Goal: Task Accomplishment & Management: Use online tool/utility

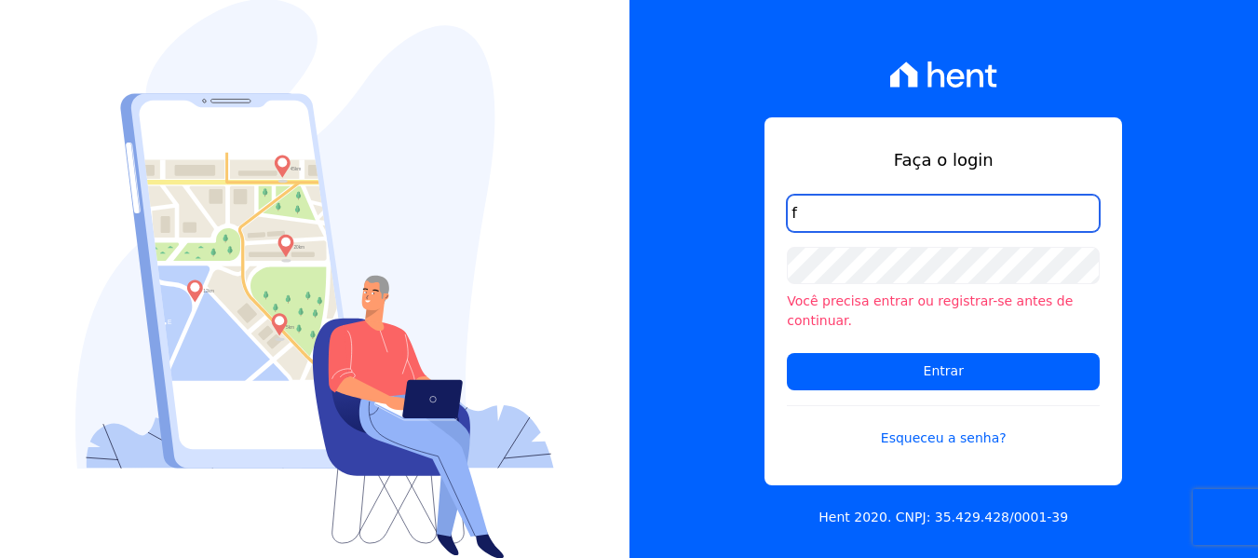
type input "FINANCEIRO@VOLUMEENGENHARIA.COM.BR"
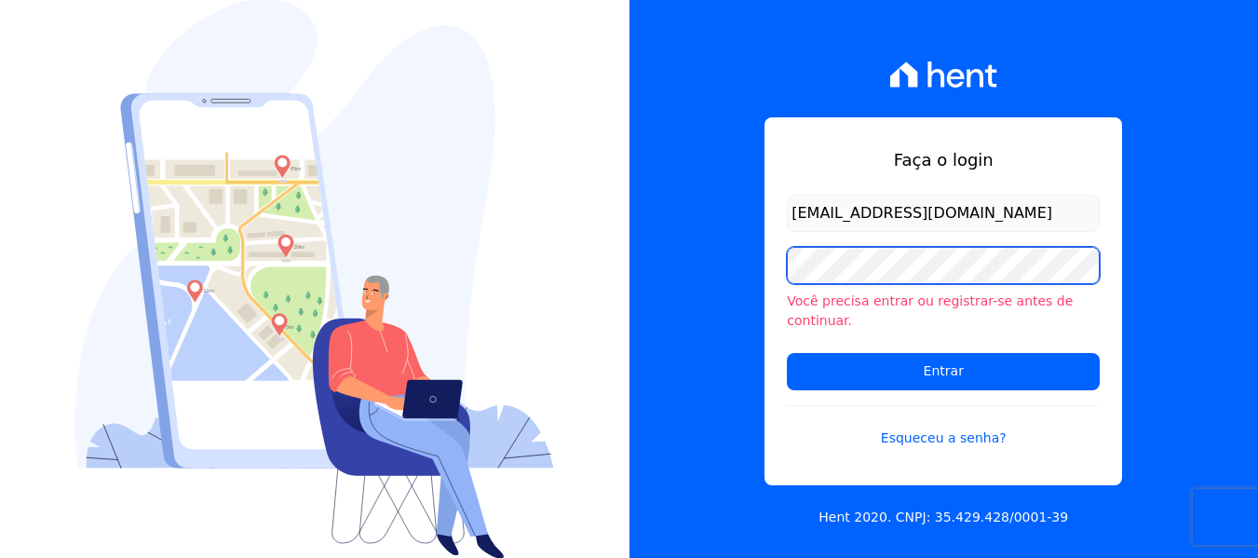
click at [787, 353] on input "Entrar" at bounding box center [943, 371] width 313 height 37
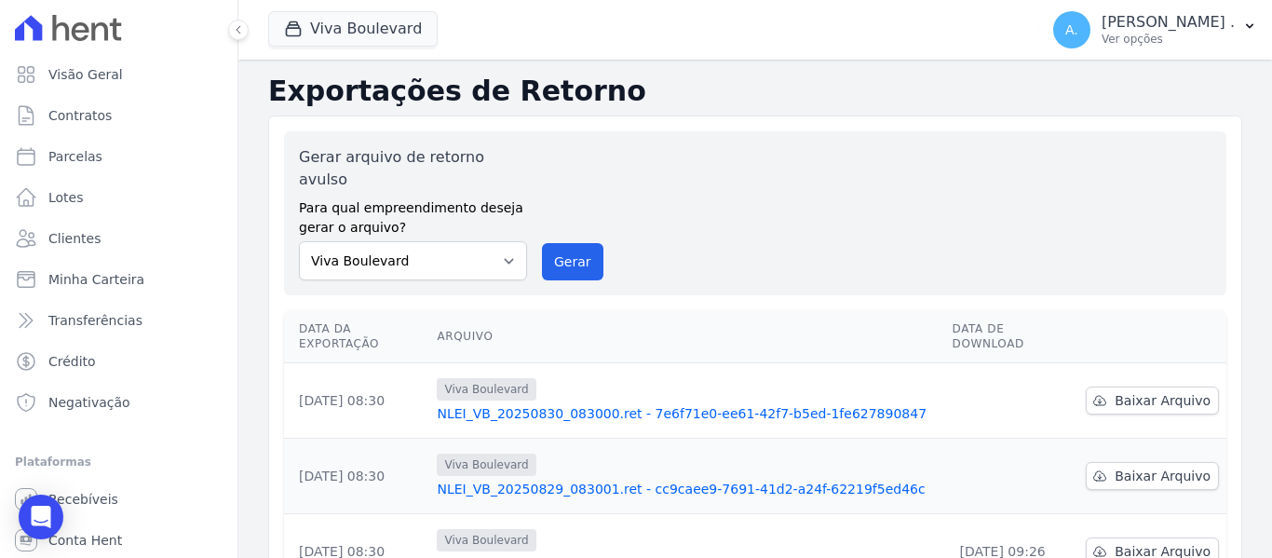
scroll to position [93, 0]
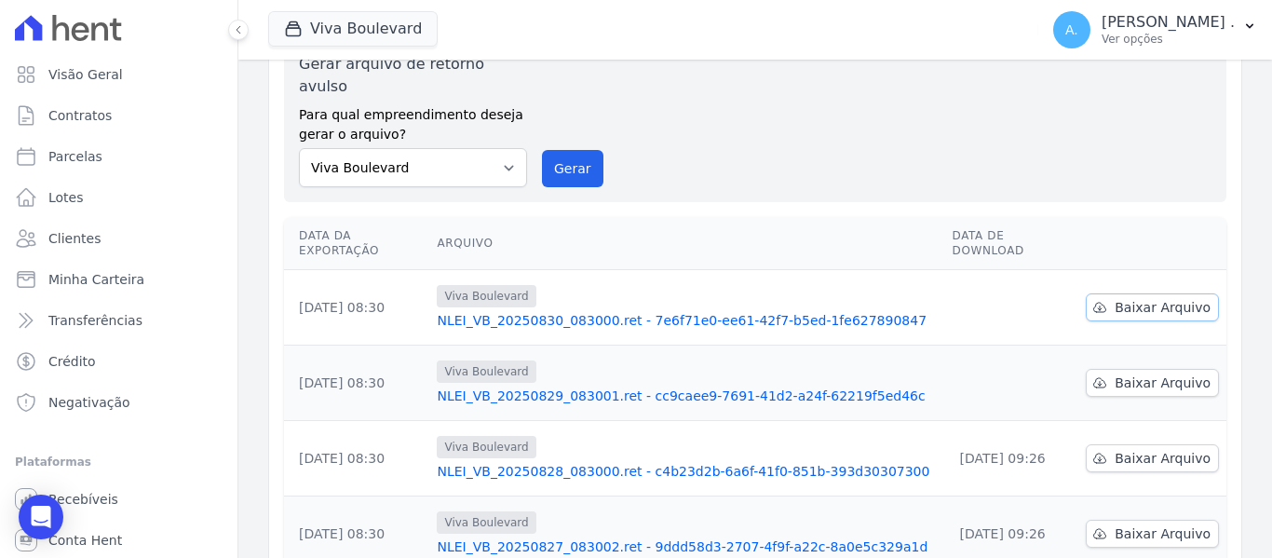
click at [1110, 270] on td "Baixar Arquivo" at bounding box center [1152, 307] width 148 height 75
click at [1110, 293] on link "Baixar Arquivo" at bounding box center [1151, 307] width 133 height 28
click at [1114, 373] on span "Baixar Arquivo" at bounding box center [1162, 382] width 96 height 19
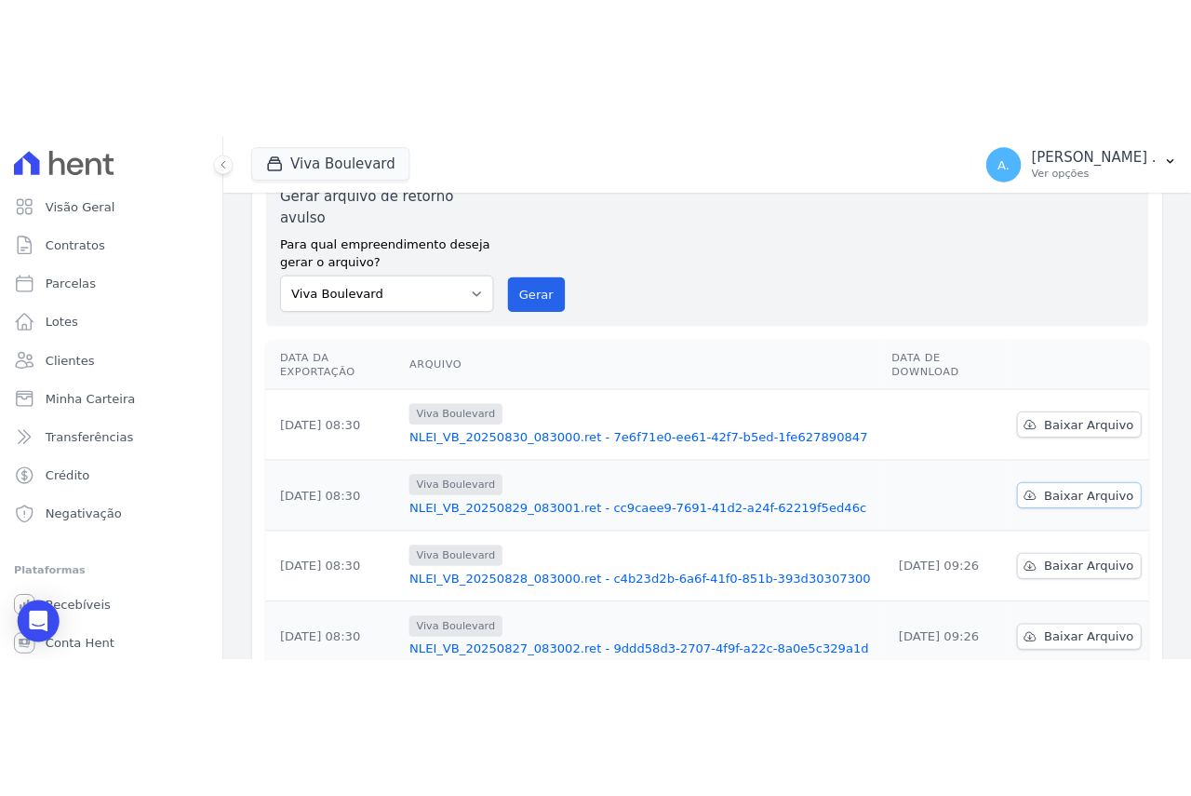
scroll to position [0, 0]
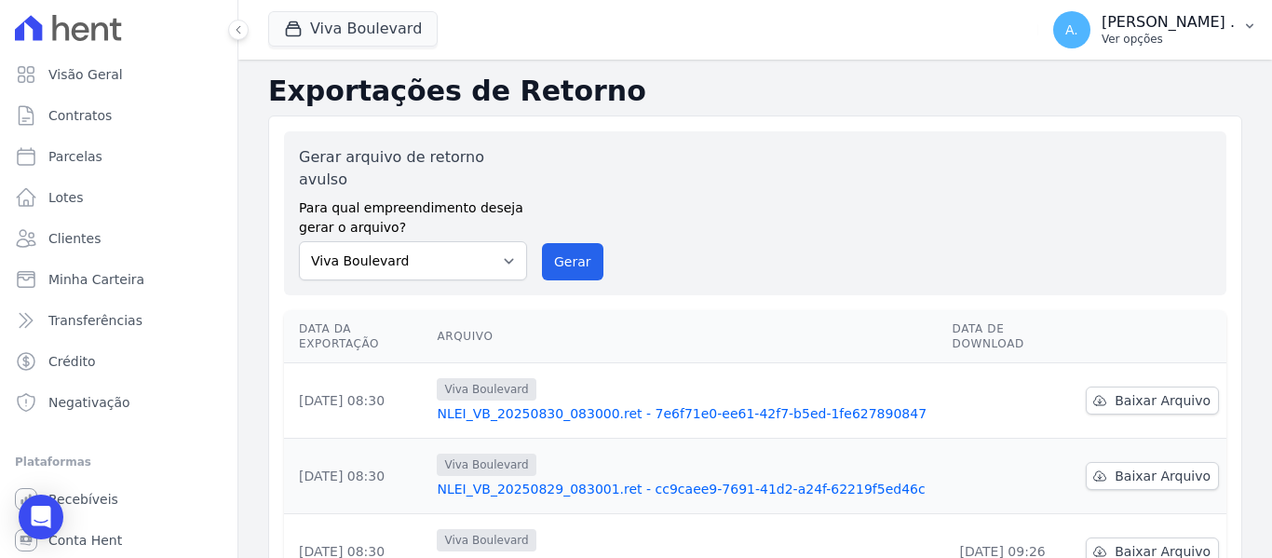
click at [1198, 32] on p "Ver opções" at bounding box center [1167, 39] width 133 height 15
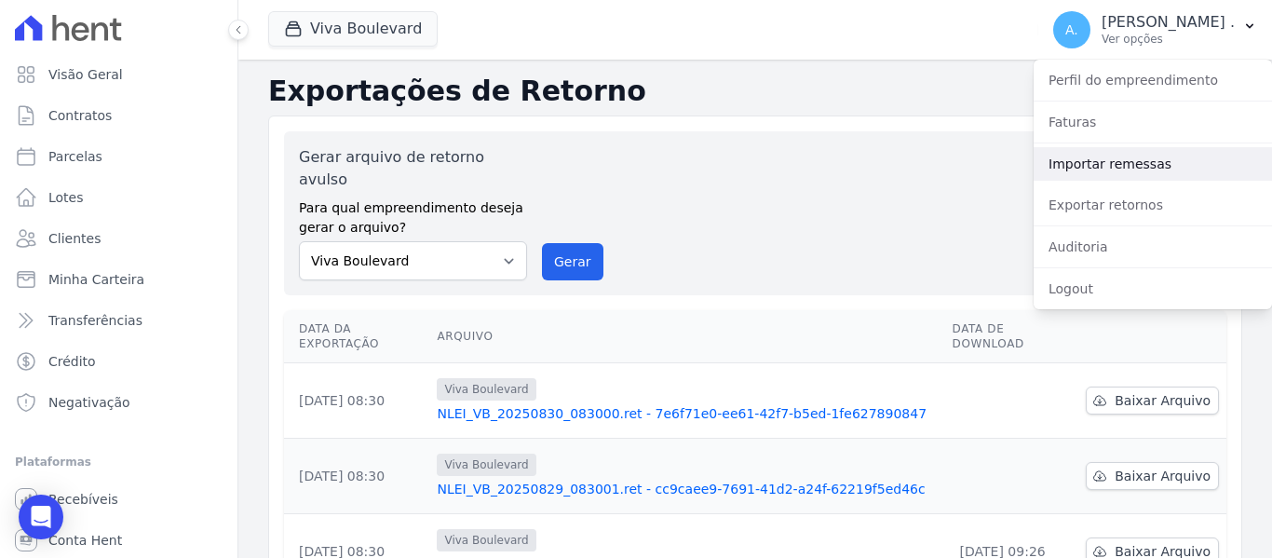
click at [1066, 157] on link "Importar remessas" at bounding box center [1152, 164] width 238 height 34
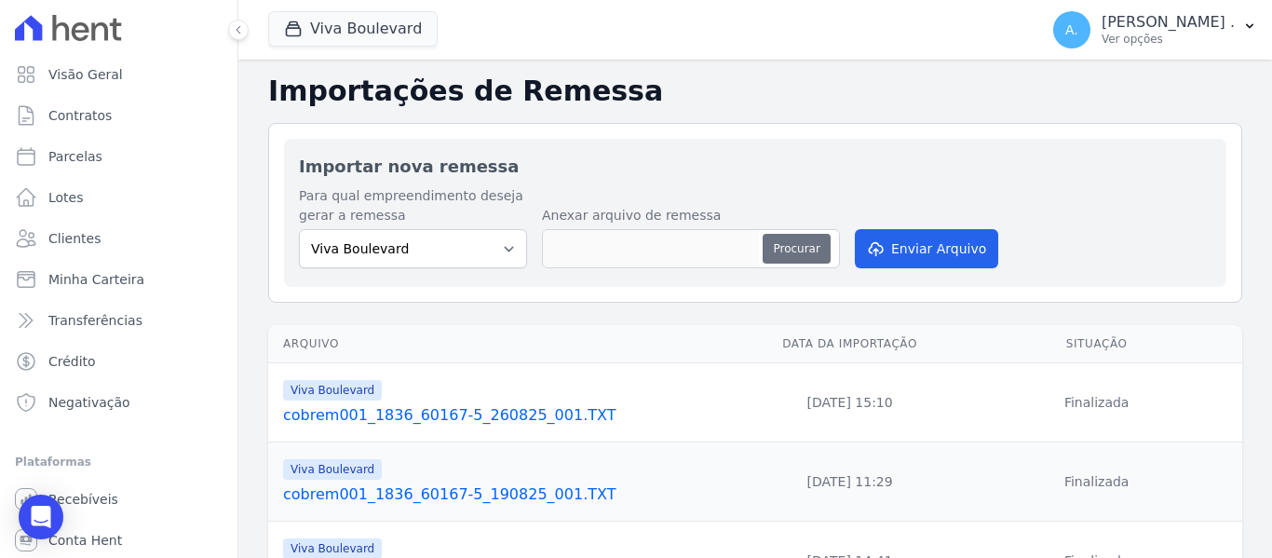
click at [795, 246] on button "Procurar" at bounding box center [795, 249] width 67 height 30
type input "cobrem001_1836_60167-5_010925_002.TXT"
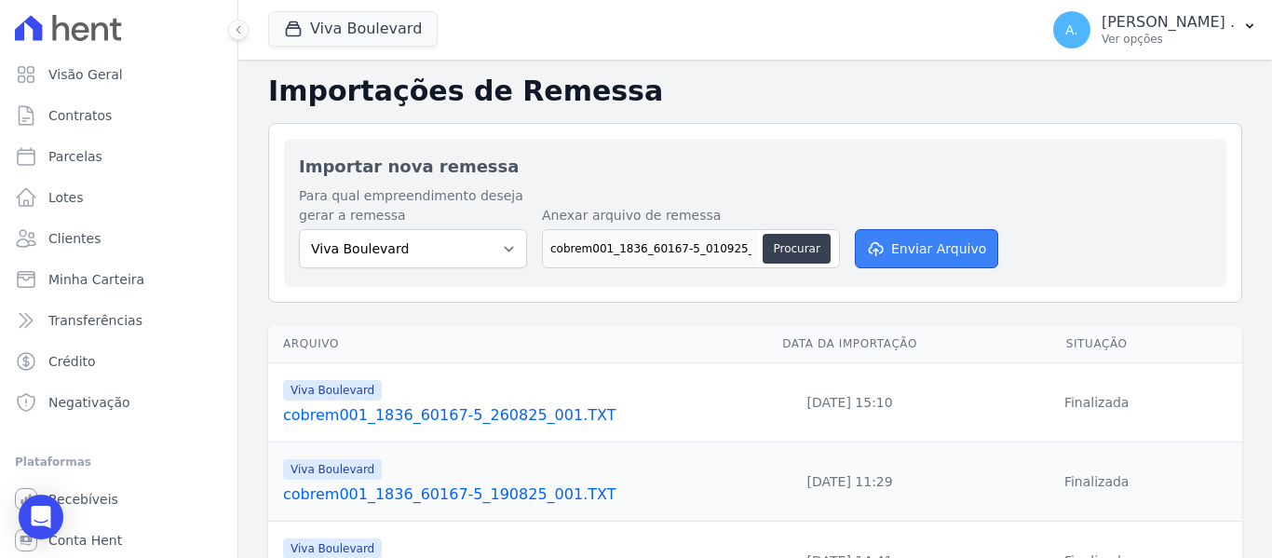
click at [896, 239] on button "Enviar Arquivo" at bounding box center [925, 248] width 143 height 39
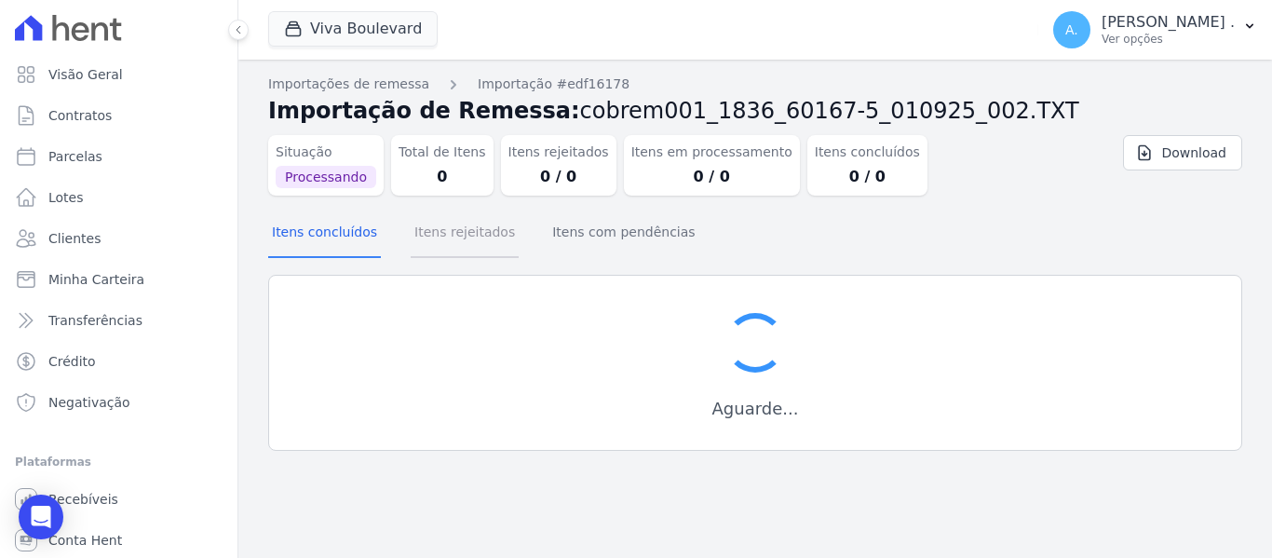
click at [445, 241] on button "Itens rejeitados" at bounding box center [464, 233] width 108 height 48
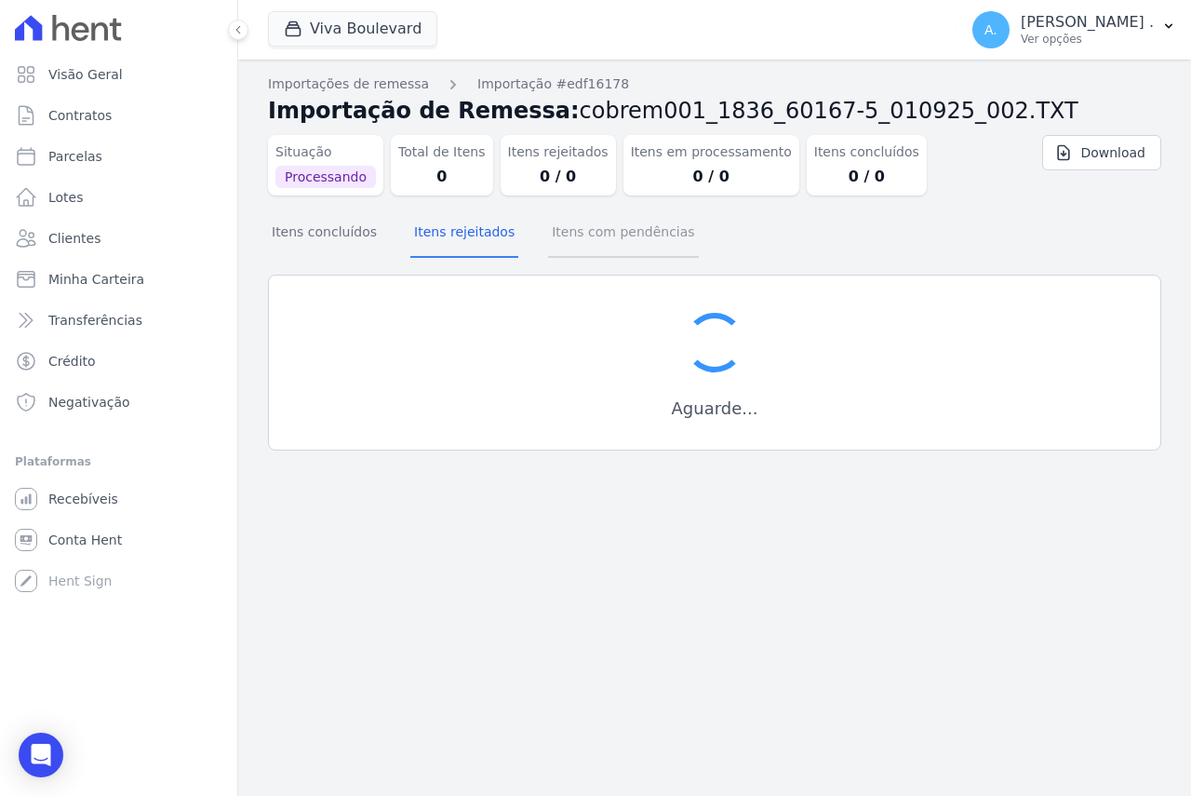
click at [576, 237] on button "Itens com pendências" at bounding box center [623, 233] width 150 height 48
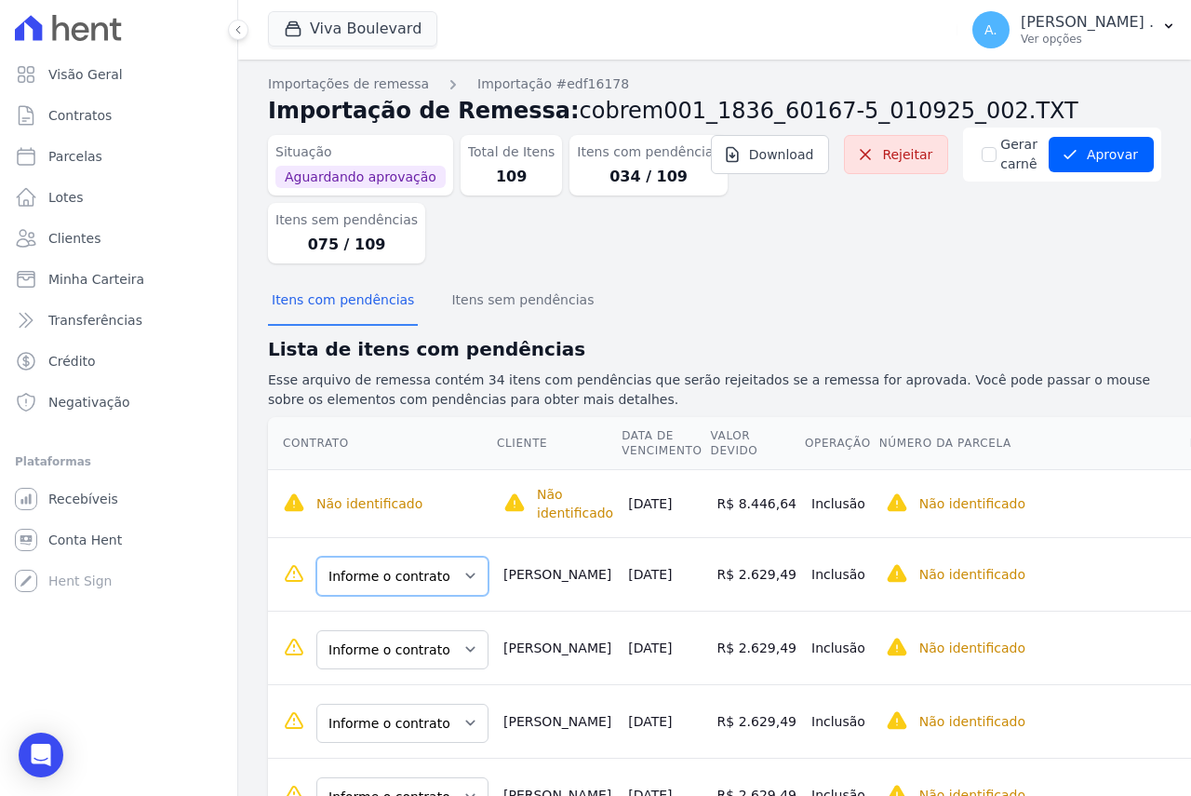
click at [382, 569] on select "Informe o contrato B11 - L30 B11 - L31 B11 - L32 B11 - L33" at bounding box center [402, 576] width 172 height 39
click at [417, 577] on select "Informe o contrato B11 - L30 B11 - L31 B11 - L32 B11 - L33" at bounding box center [402, 576] width 172 height 39
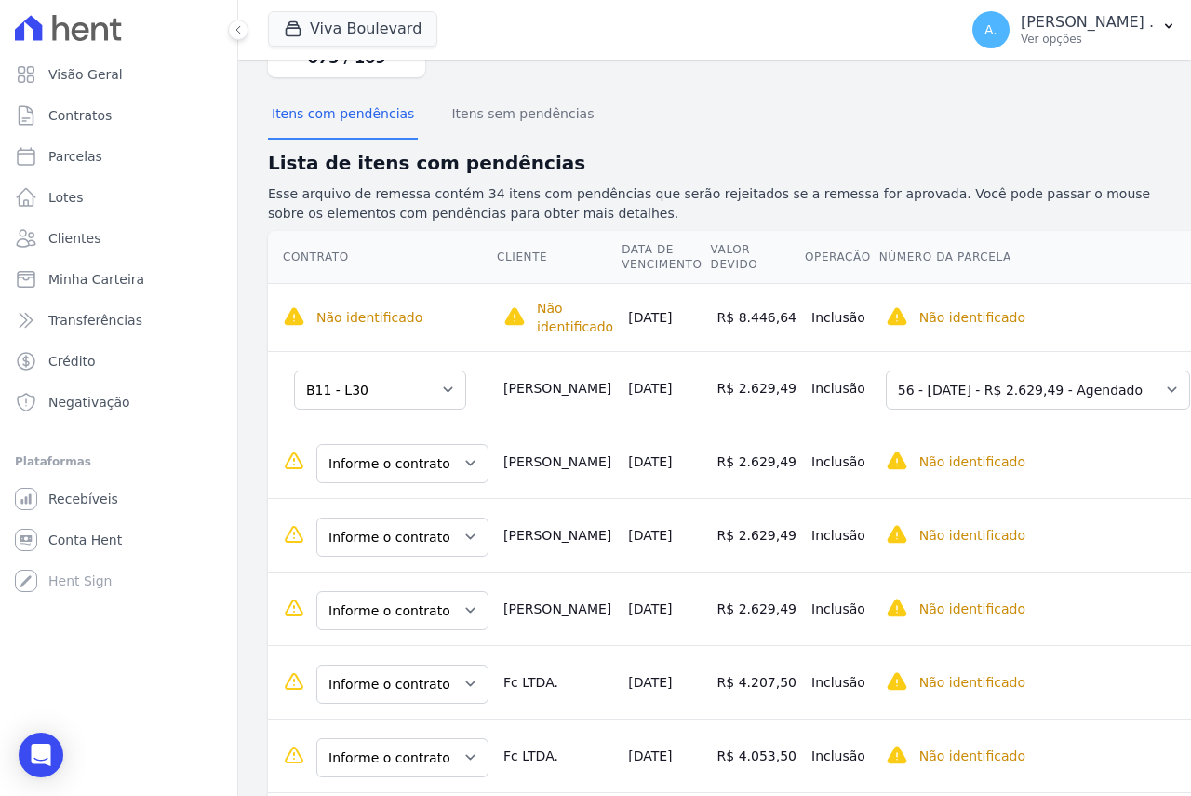
scroll to position [279, 0]
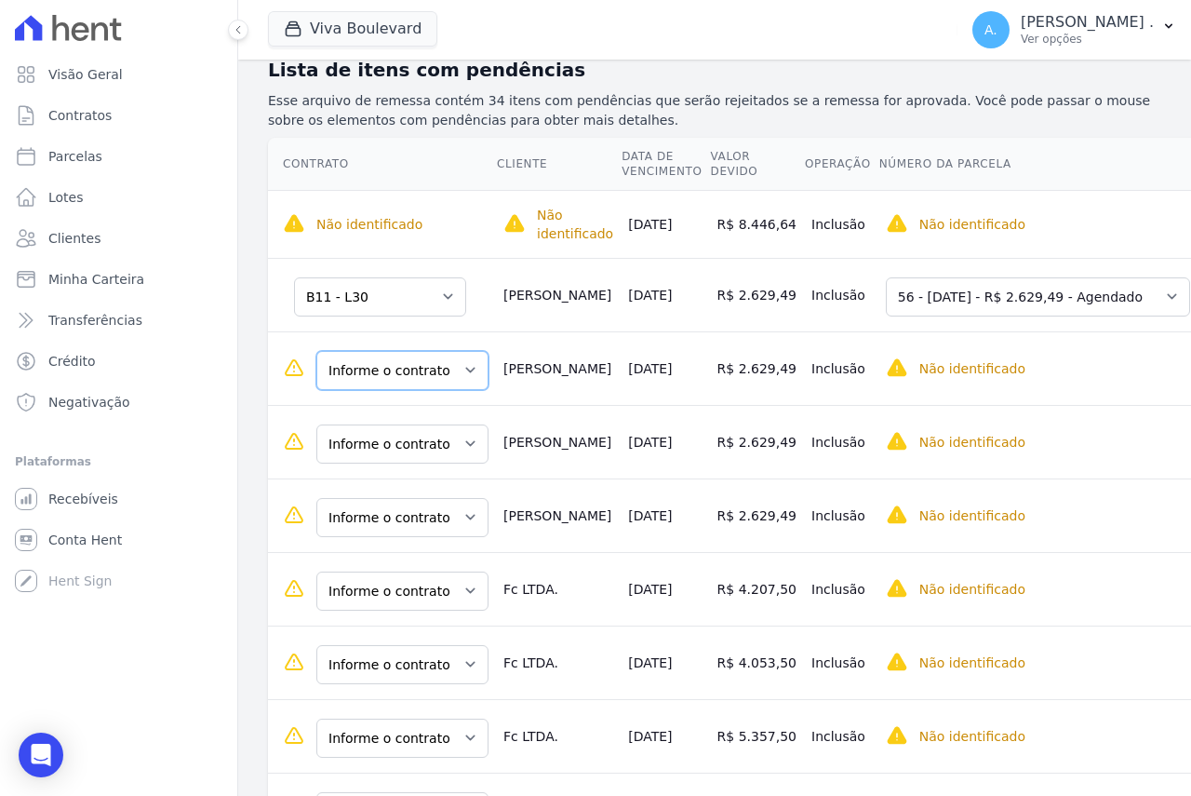
click at [368, 378] on select "Informe o contrato B11 - L30 B11 - L31 B11 - L32 B11 - L33" at bounding box center [402, 370] width 172 height 39
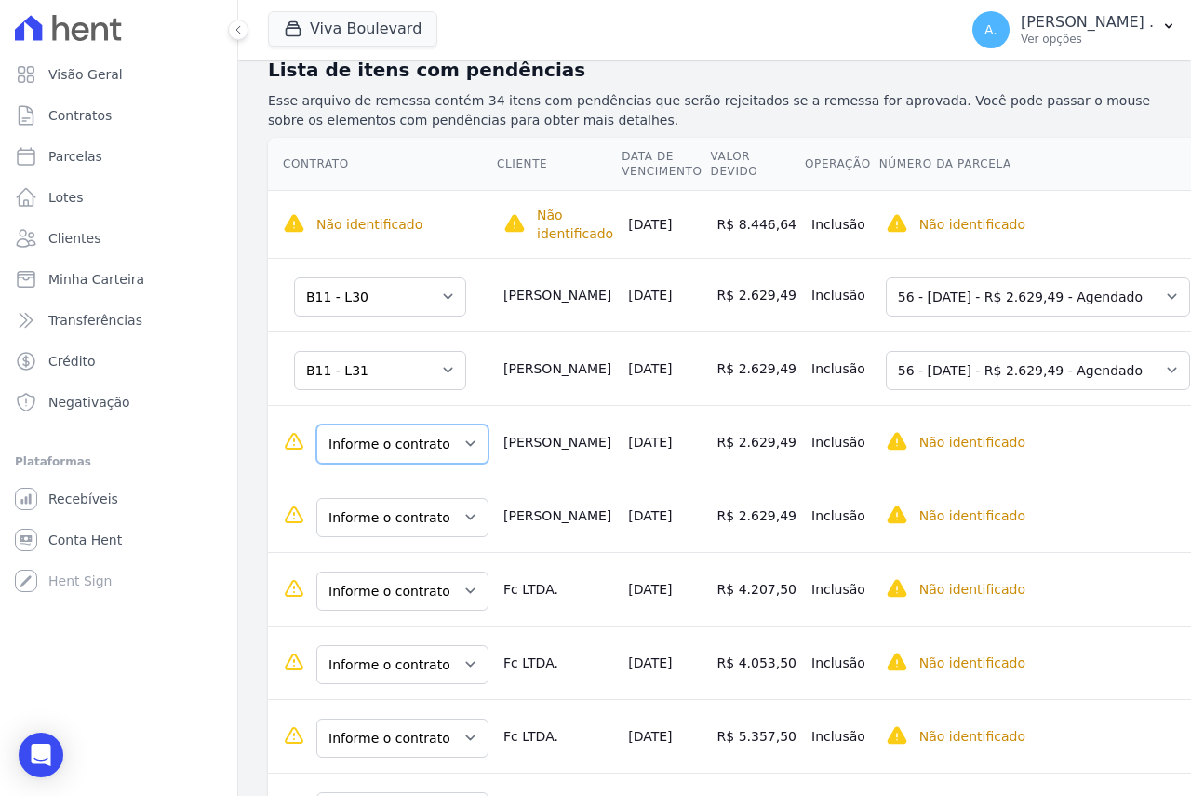
click at [392, 443] on select "Informe o contrato B11 - L30 B11 - L31 B11 - L32 B11 - L33" at bounding box center [402, 443] width 172 height 39
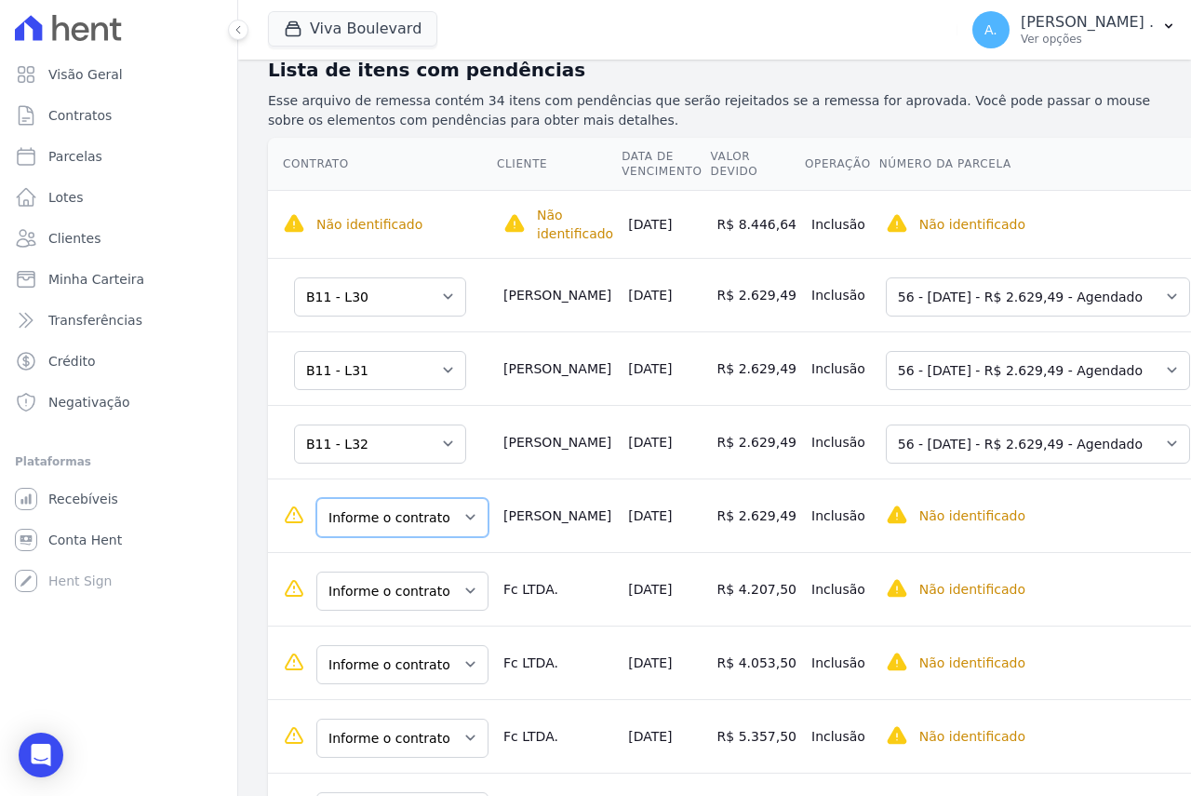
click at [405, 532] on select "Informe o contrato B11 - L30 B11 - L31 B11 - L32 B11 - L33" at bounding box center [402, 517] width 172 height 39
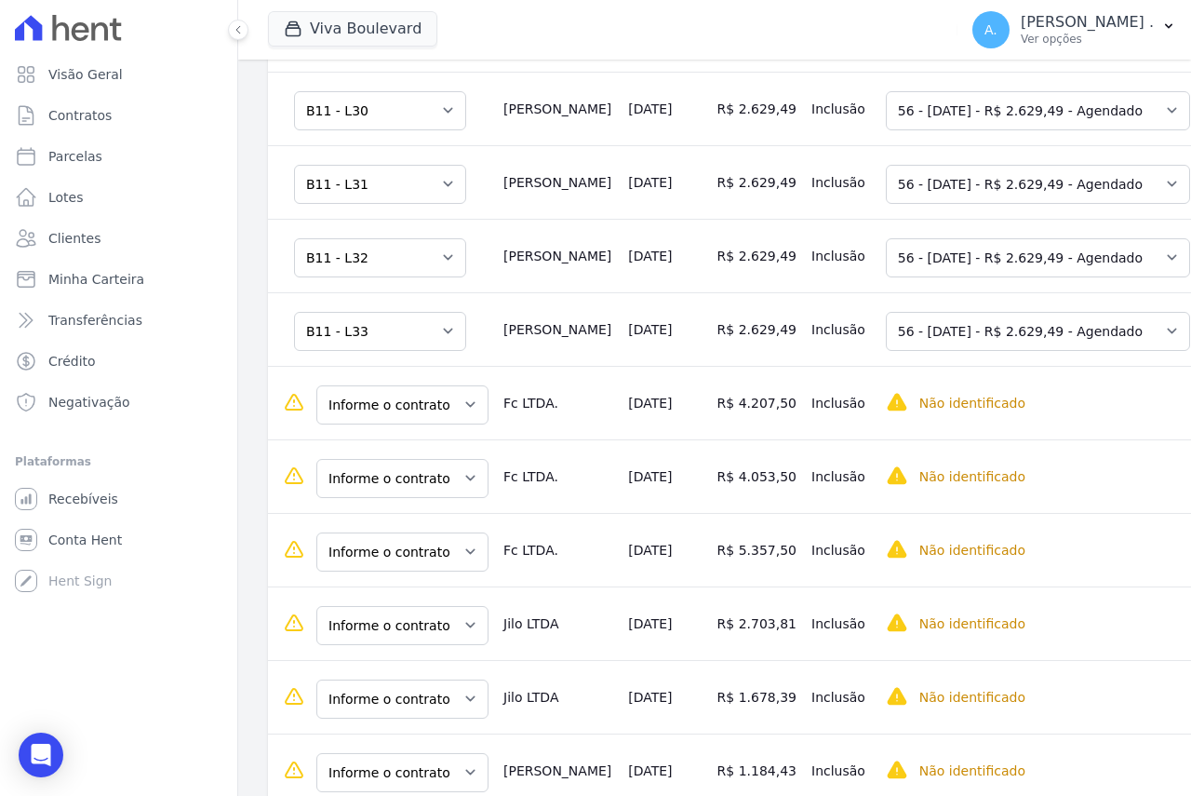
scroll to position [558, 0]
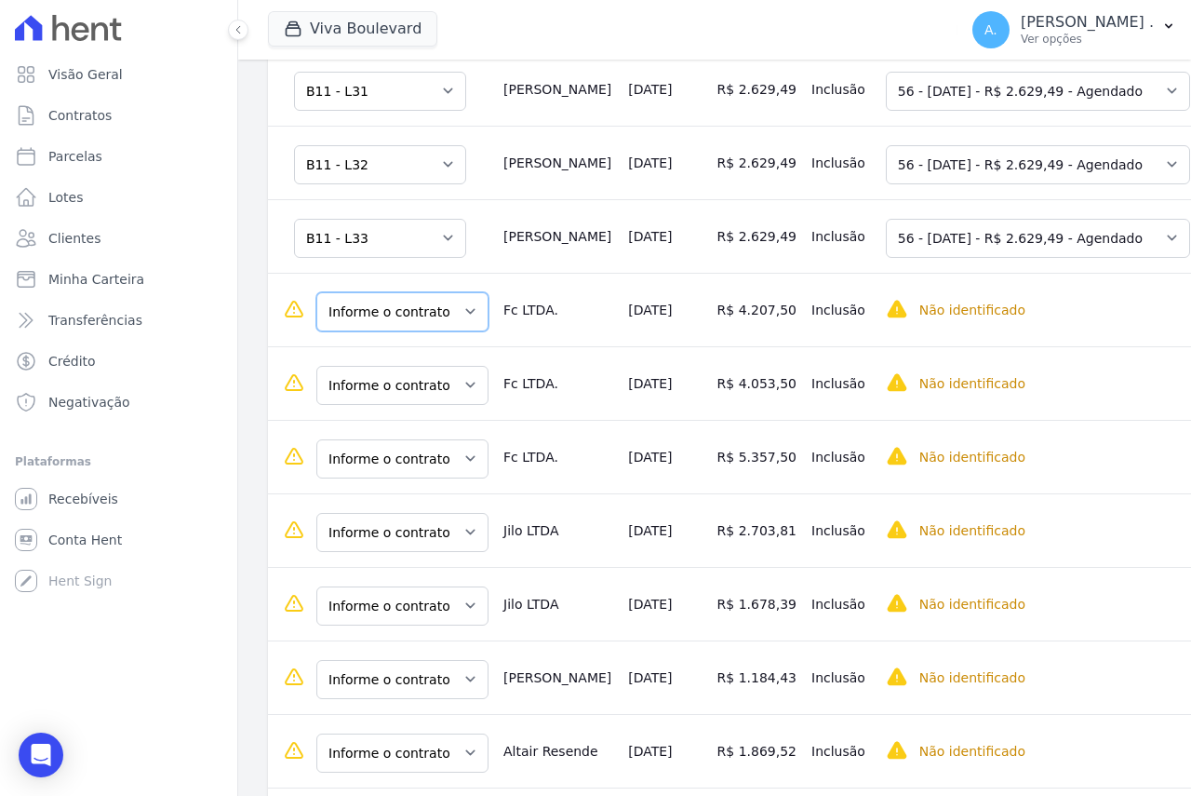
click at [327, 328] on select "Informe o contrato B20-L03 B20-L04 B20-L05" at bounding box center [402, 311] width 172 height 39
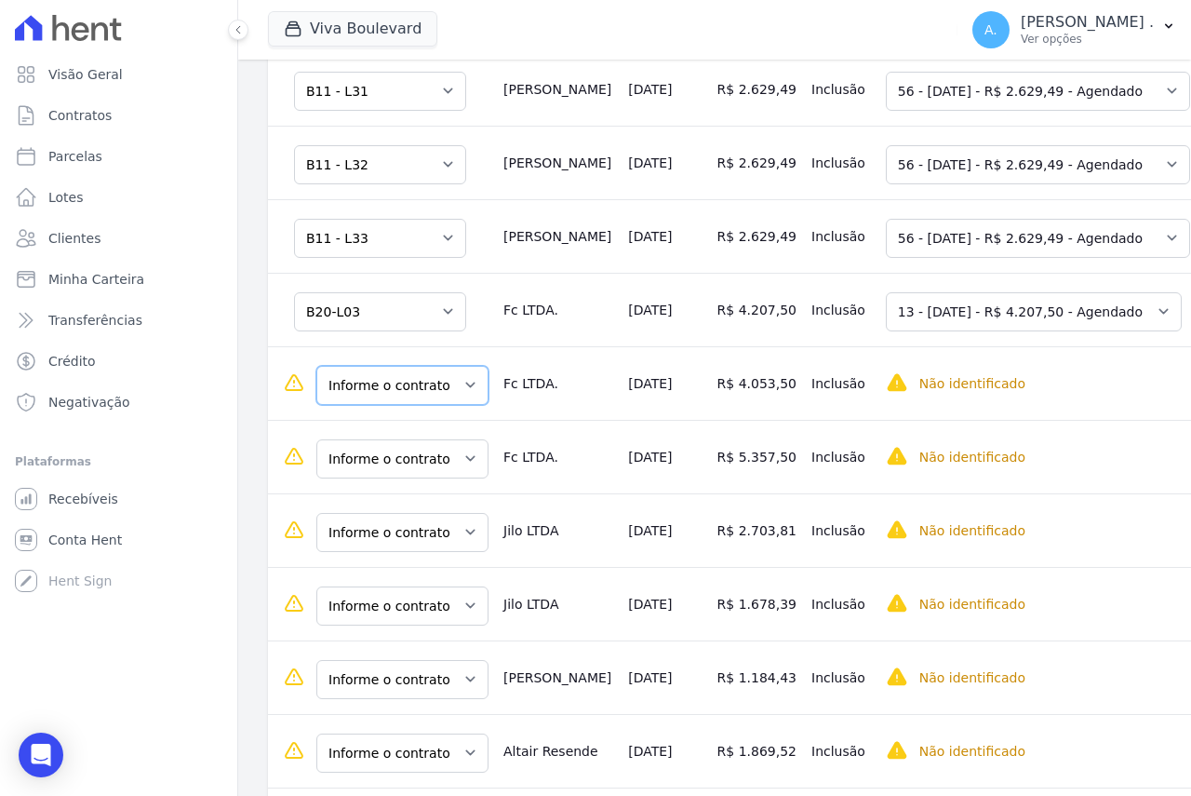
click at [356, 394] on select "Informe o contrato B20-L03 B20-L04 B20-L05" at bounding box center [402, 385] width 172 height 39
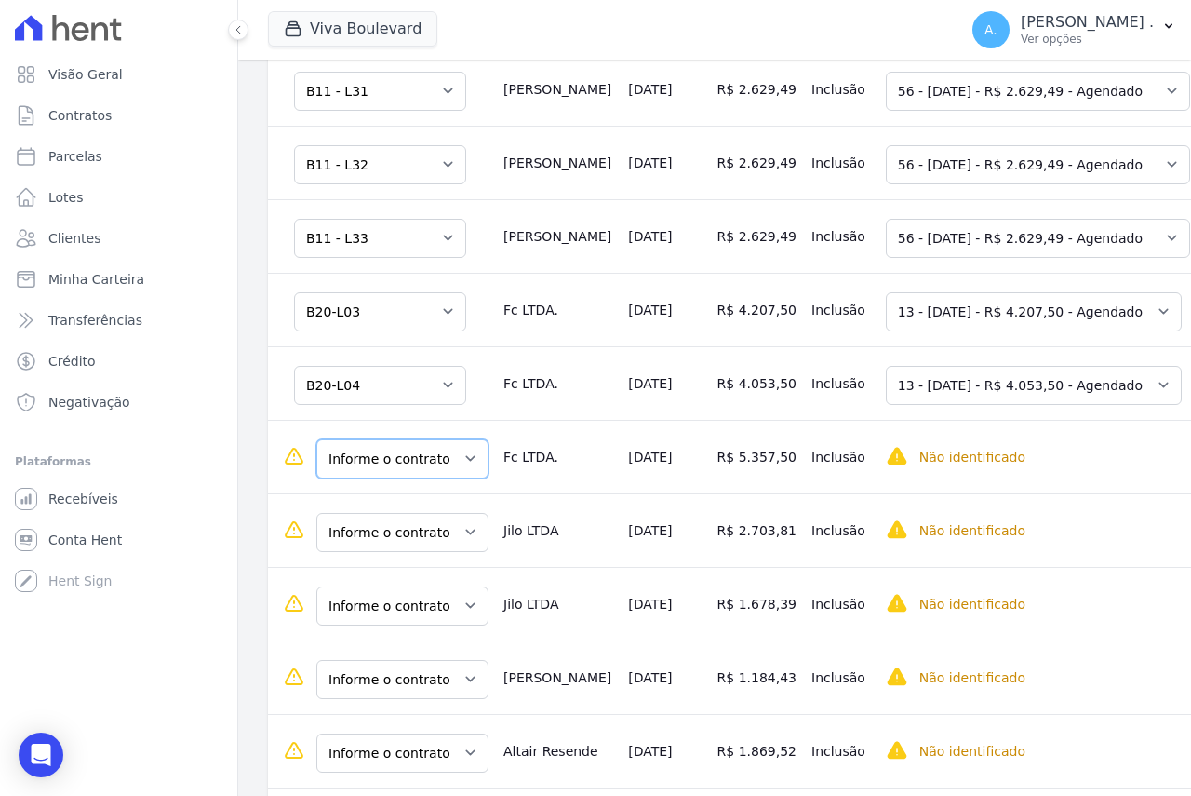
click at [403, 477] on select "Informe o contrato B20-L03 B20-L04 B20-L05" at bounding box center [402, 458] width 172 height 39
click at [365, 469] on select "Informe o contrato B20-L03 B20-L04 B20-L05" at bounding box center [402, 458] width 172 height 39
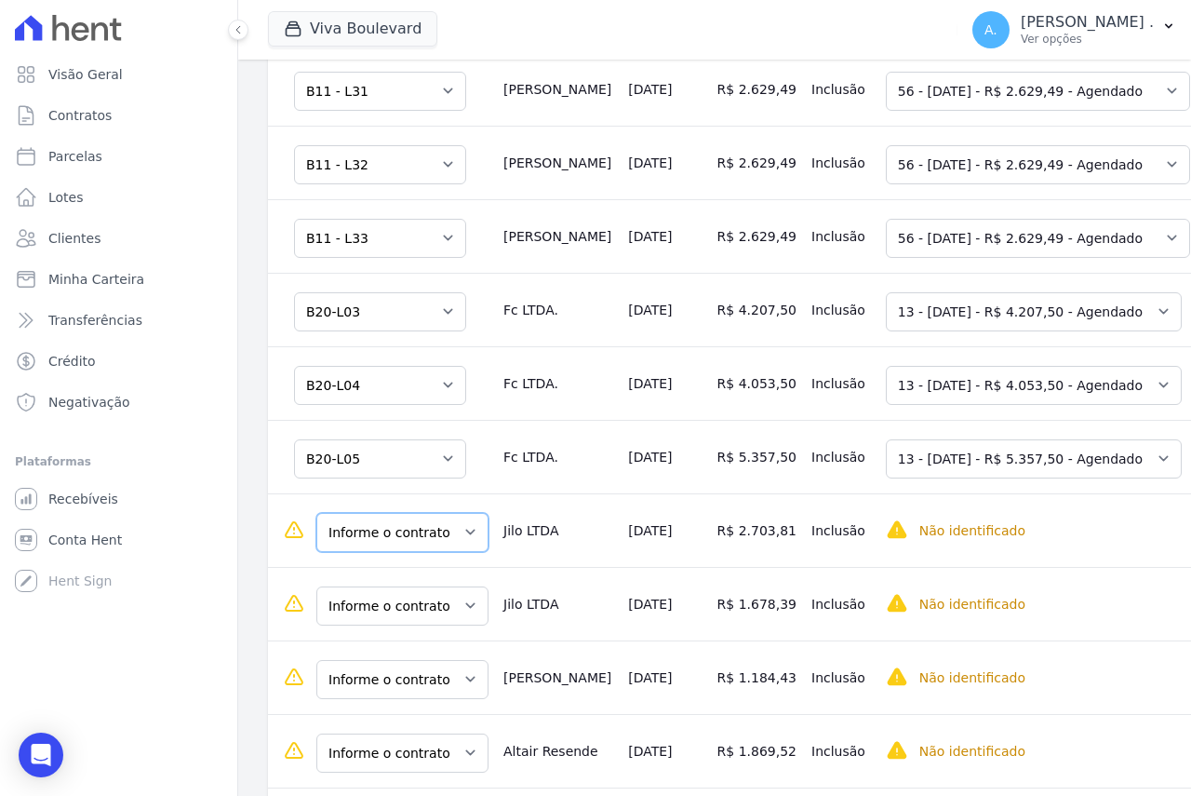
click at [363, 544] on select "Informe o contrato V14 - 9 B11 - L34" at bounding box center [402, 532] width 172 height 39
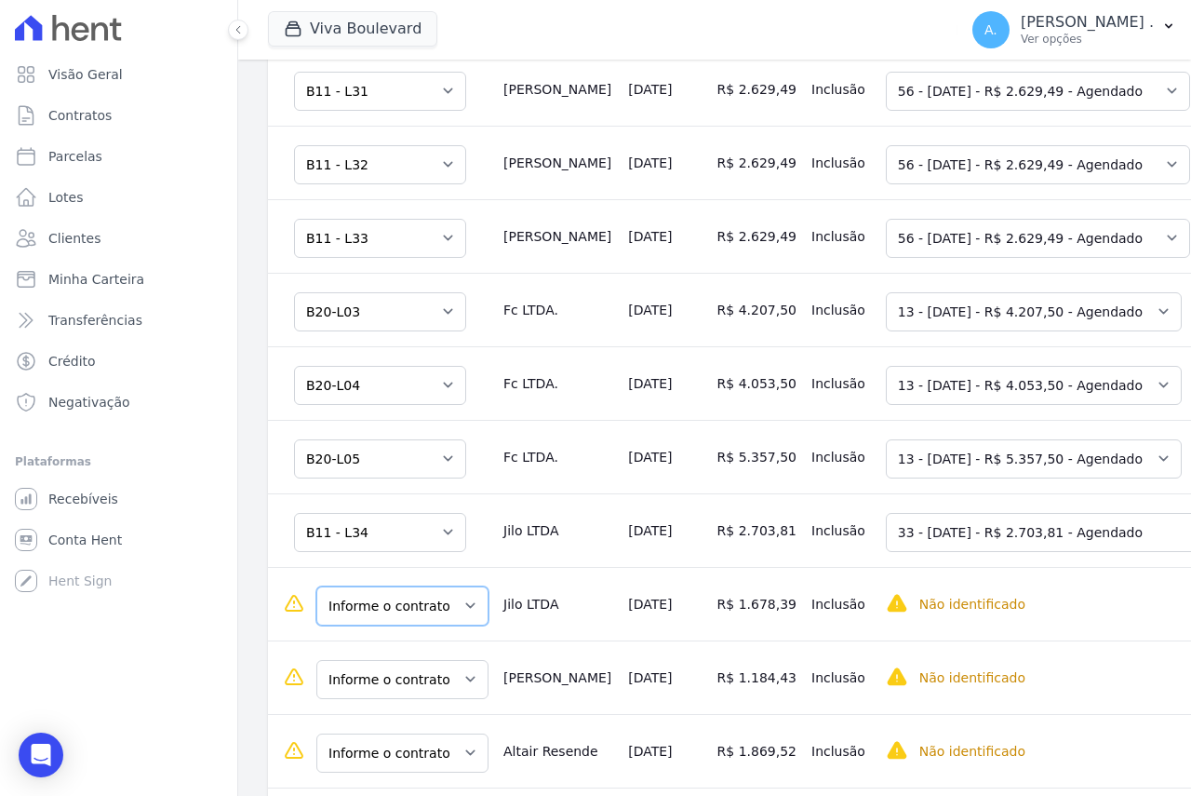
click at [400, 617] on select "Informe o contrato V14 - 9 B11 - L34" at bounding box center [402, 605] width 172 height 39
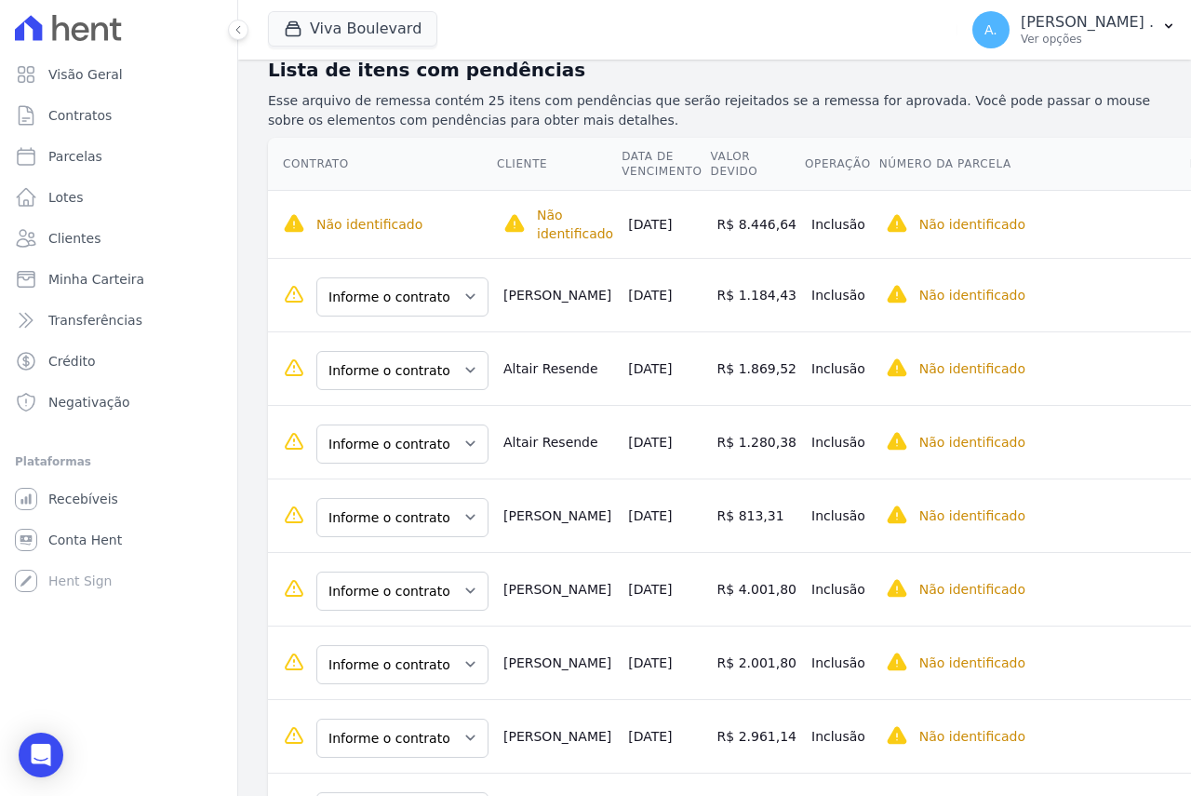
scroll to position [186, 0]
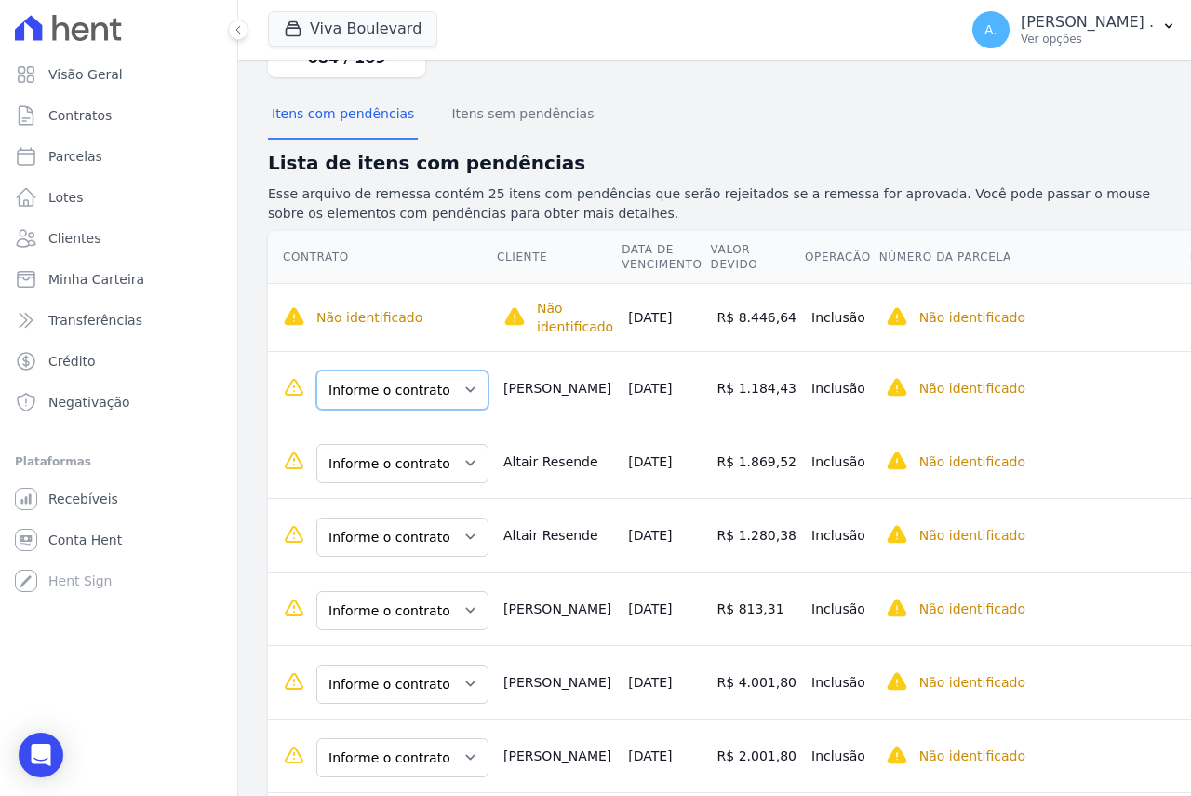
click at [388, 397] on select "Informe o contrato V9 - 11 V9 - 12" at bounding box center [402, 389] width 172 height 39
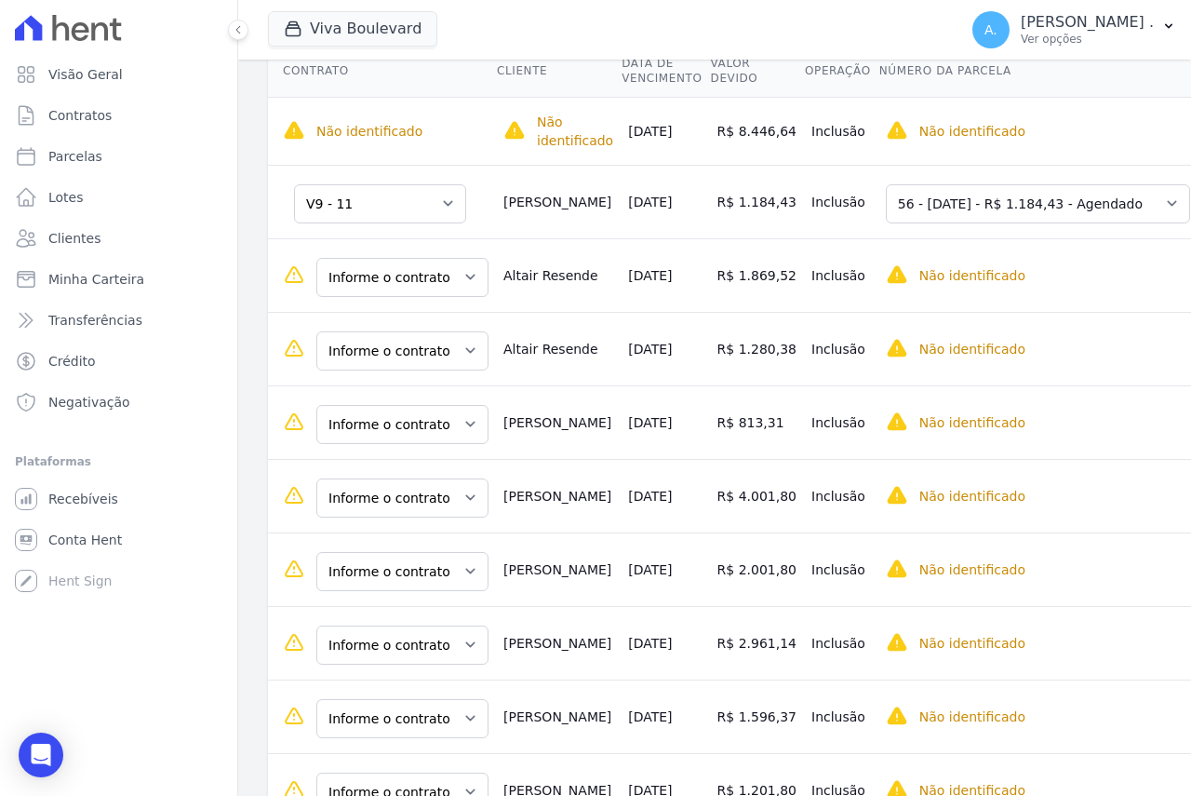
scroll to position [652, 0]
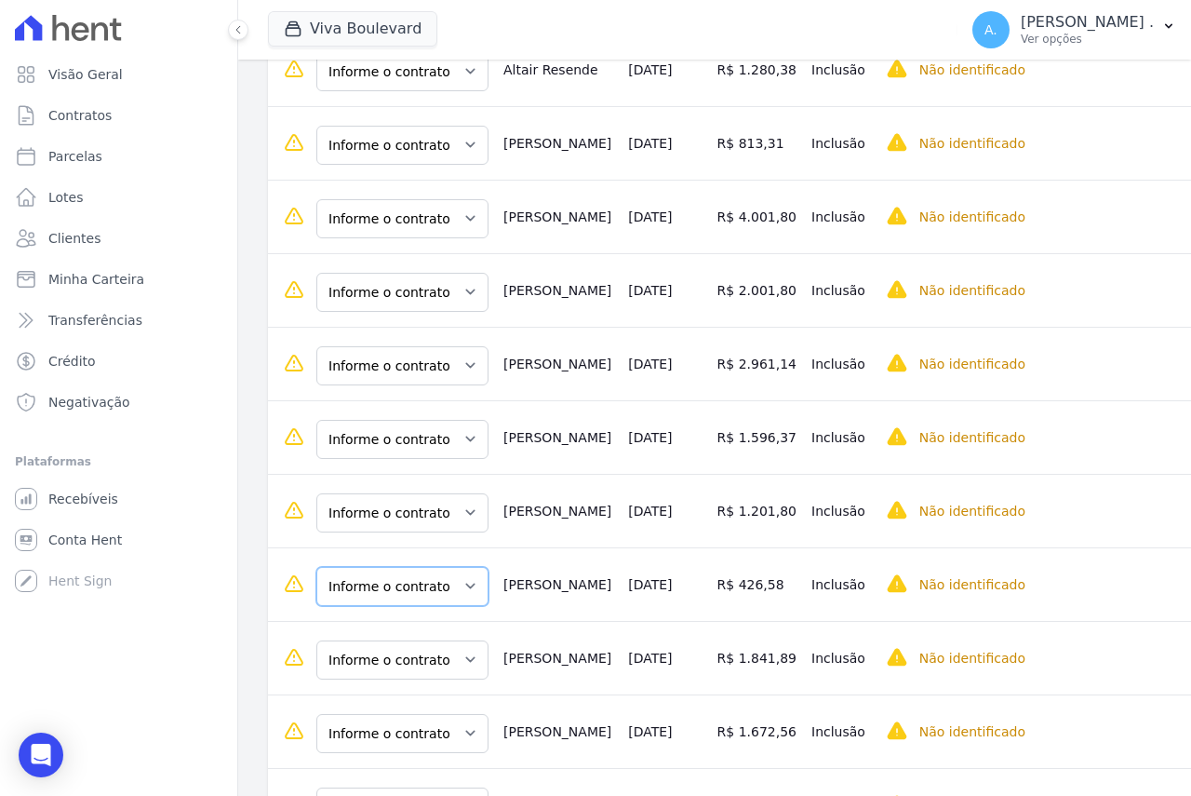
click at [414, 595] on select "Informe o contrato V9 - 11 V9 - 12" at bounding box center [402, 586] width 172 height 39
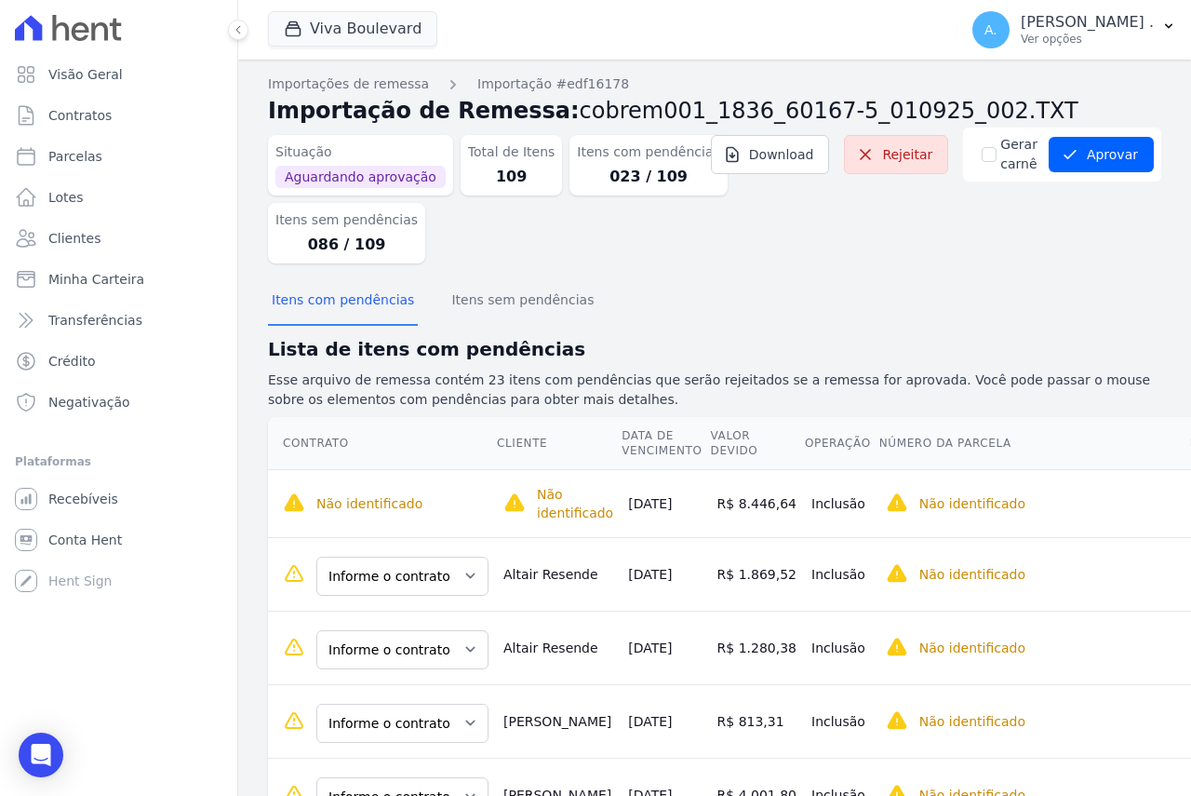
scroll to position [279, 0]
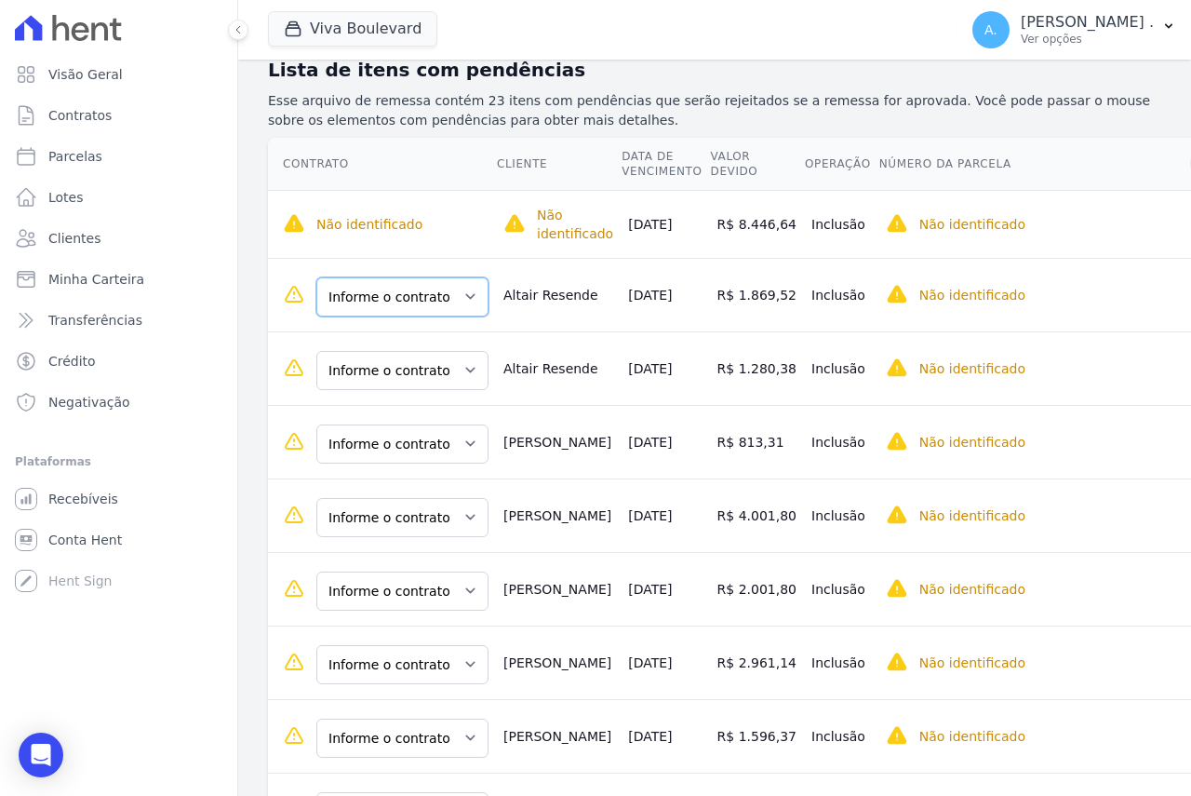
click at [397, 298] on select "Informe o contrato B09 - L09 V08 - 04" at bounding box center [402, 296] width 172 height 39
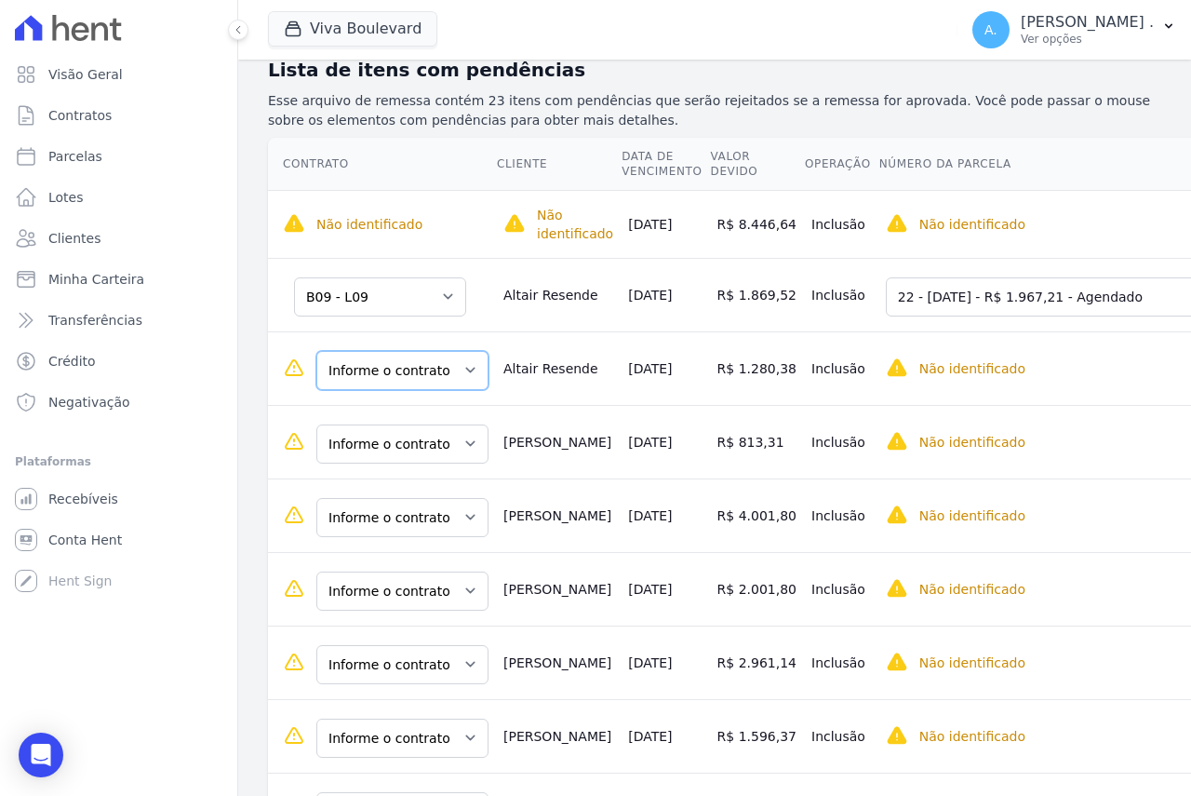
click at [384, 377] on select "Informe o contrato B09 - L09 V08 - 04" at bounding box center [402, 370] width 172 height 39
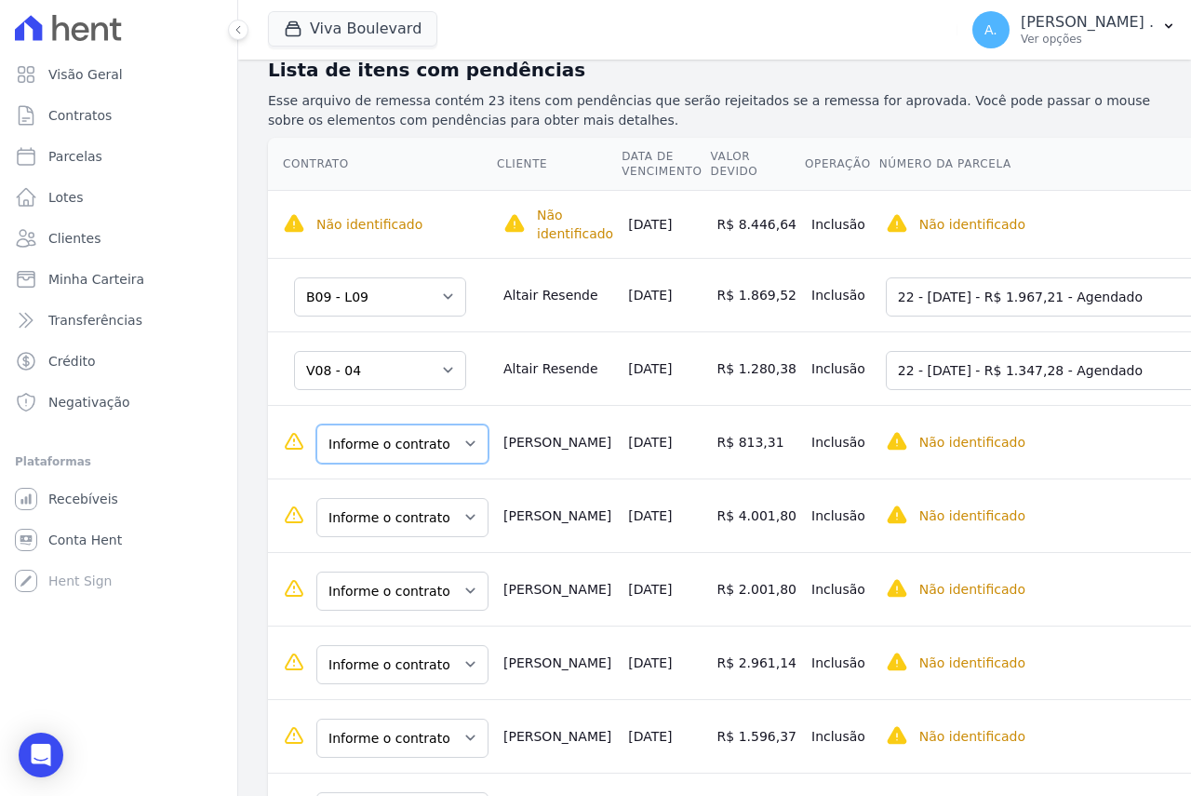
click at [377, 451] on select "Informe o contrato V03-L01 V03-L01" at bounding box center [402, 443] width 172 height 39
click at [357, 452] on select "Informe o contrato V03-L01 V03-L01" at bounding box center [380, 443] width 172 height 39
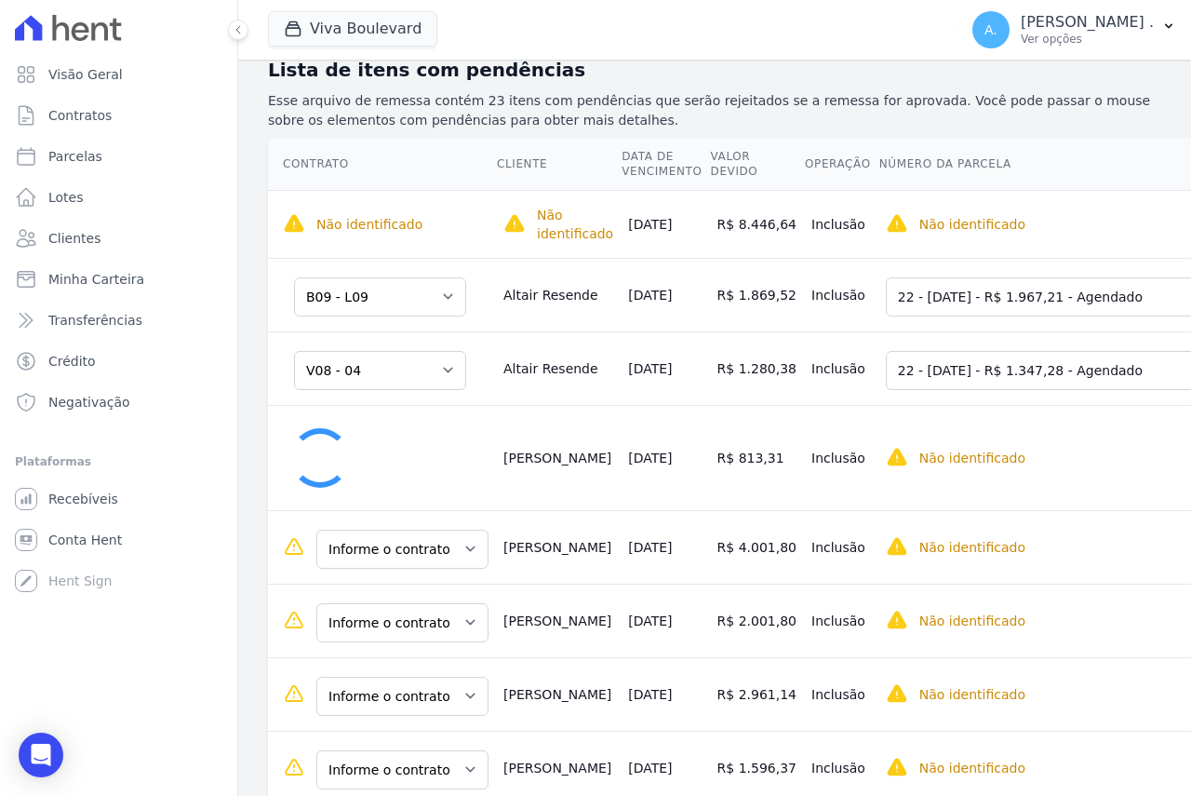
select select "a0cda5c9-4c48-4f86-b61b-93a173dcede1"
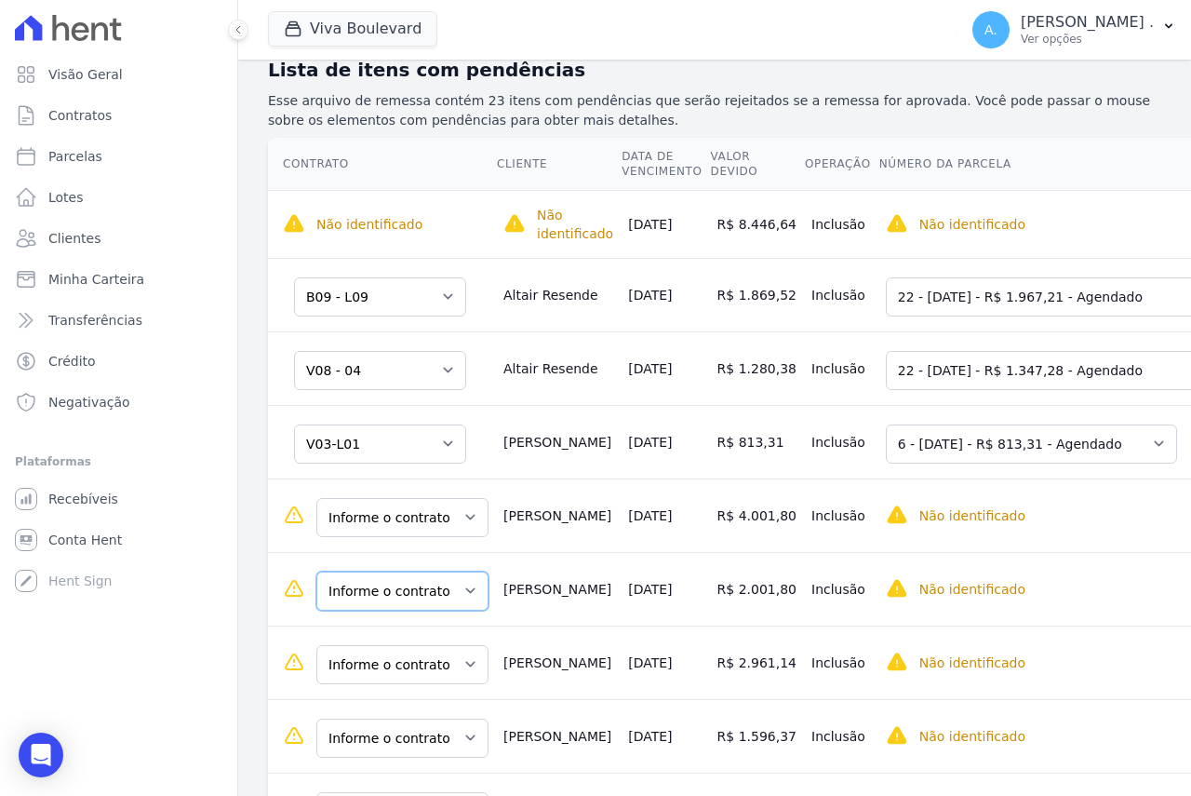
click at [367, 599] on select "Informe o contrato V8 - 01 B4 - L6" at bounding box center [402, 591] width 172 height 39
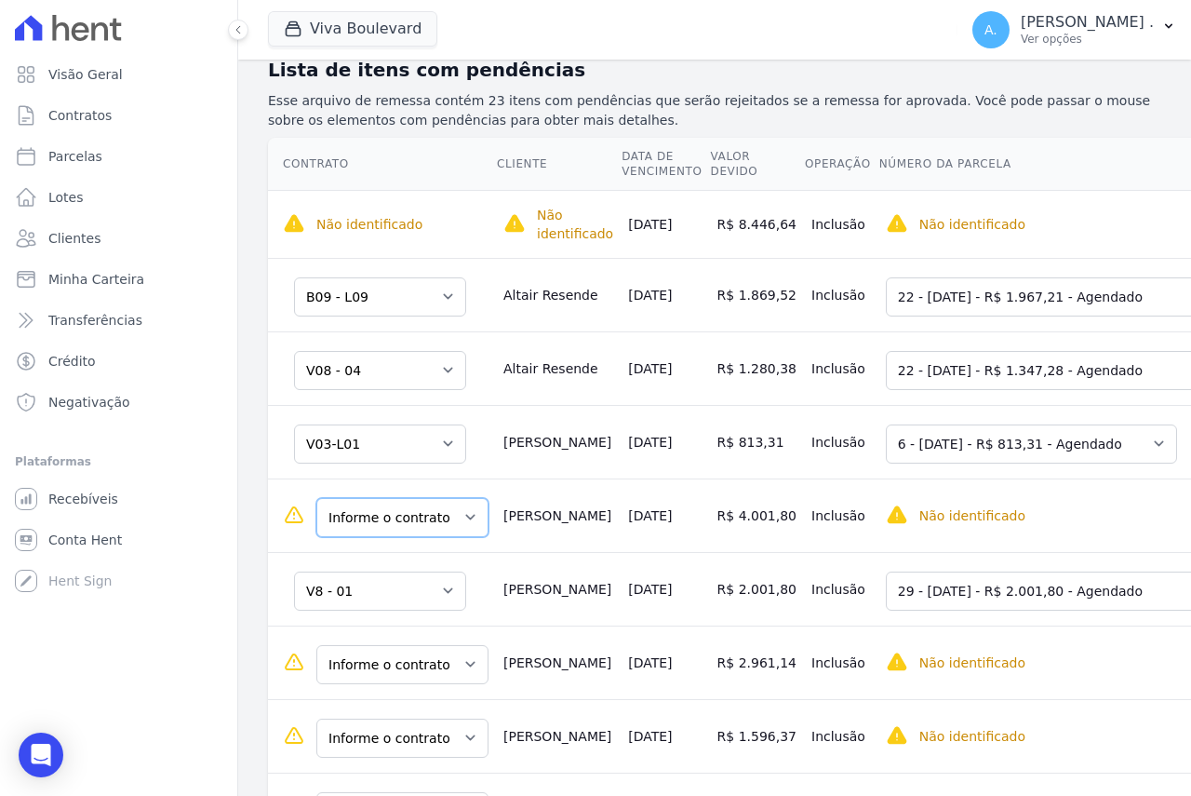
click at [372, 528] on select "Informe o contrato V8 - 01 B4 - L6" at bounding box center [402, 517] width 172 height 39
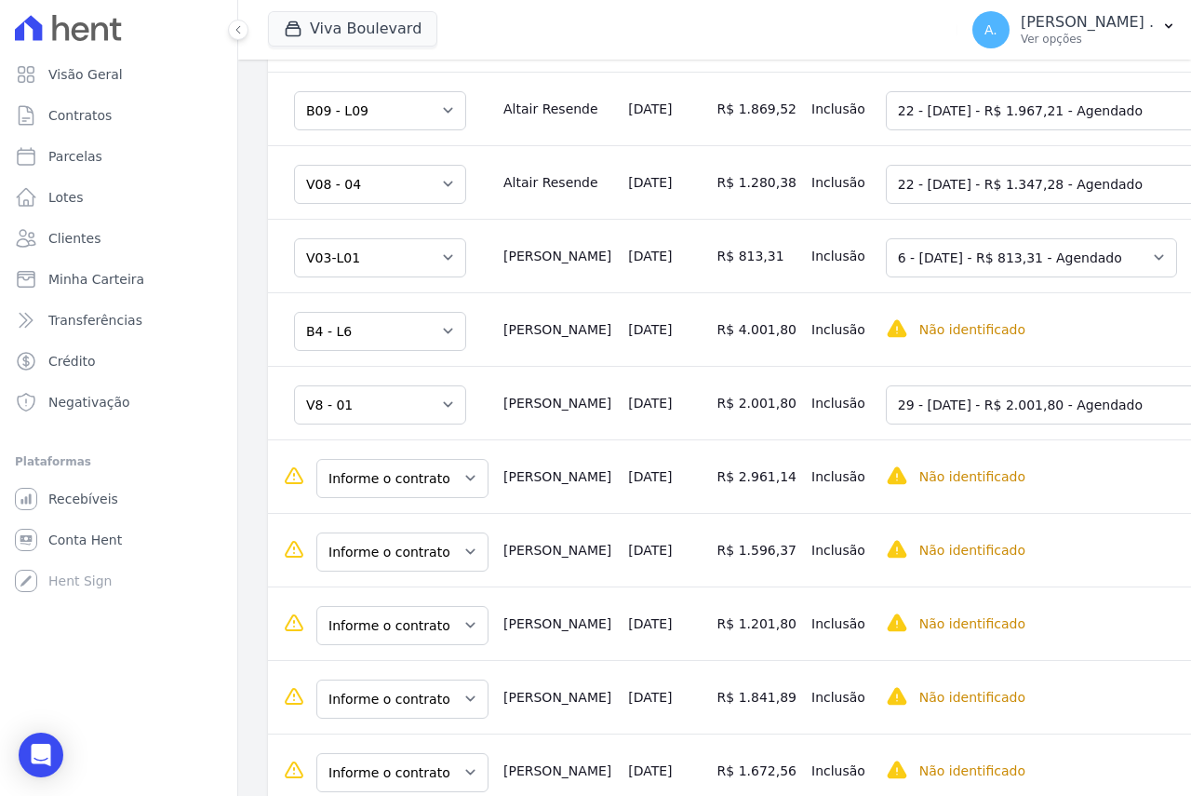
scroll to position [558, 0]
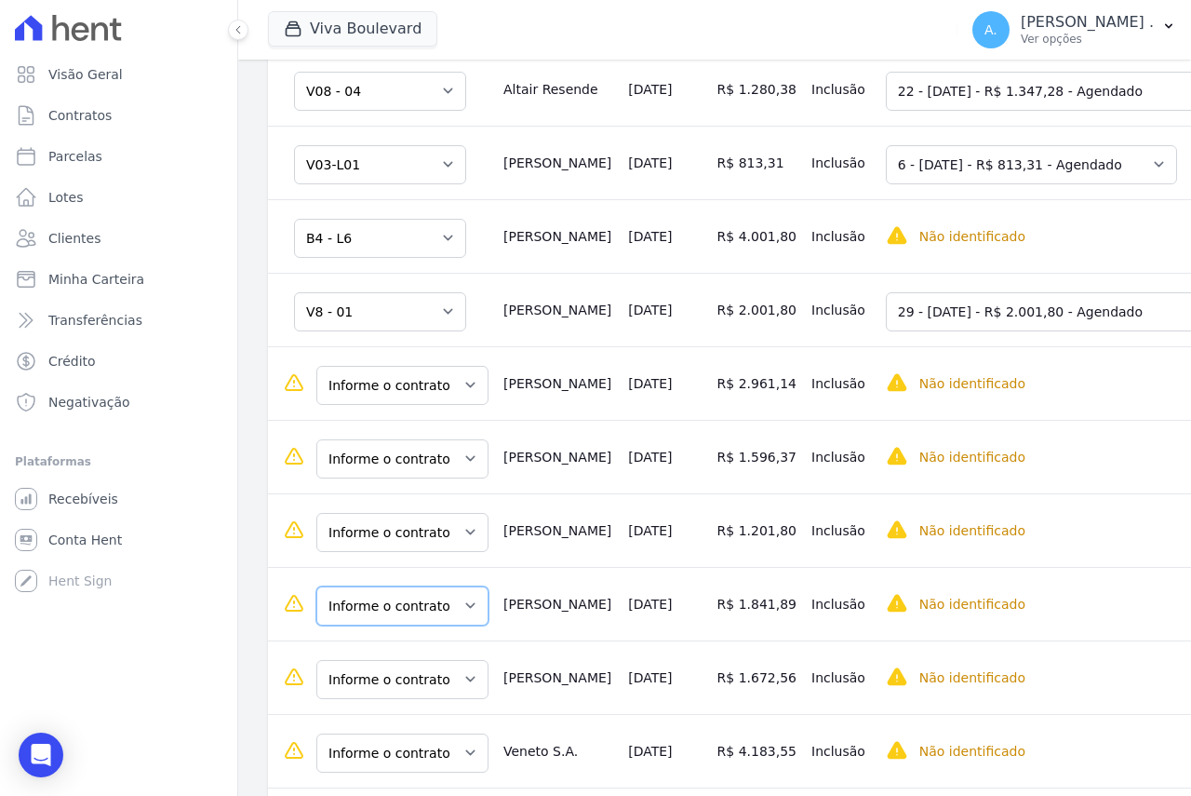
click at [400, 624] on select "Informe o contrato B11 - L1 B11 - L2 B11 - L38" at bounding box center [402, 605] width 172 height 39
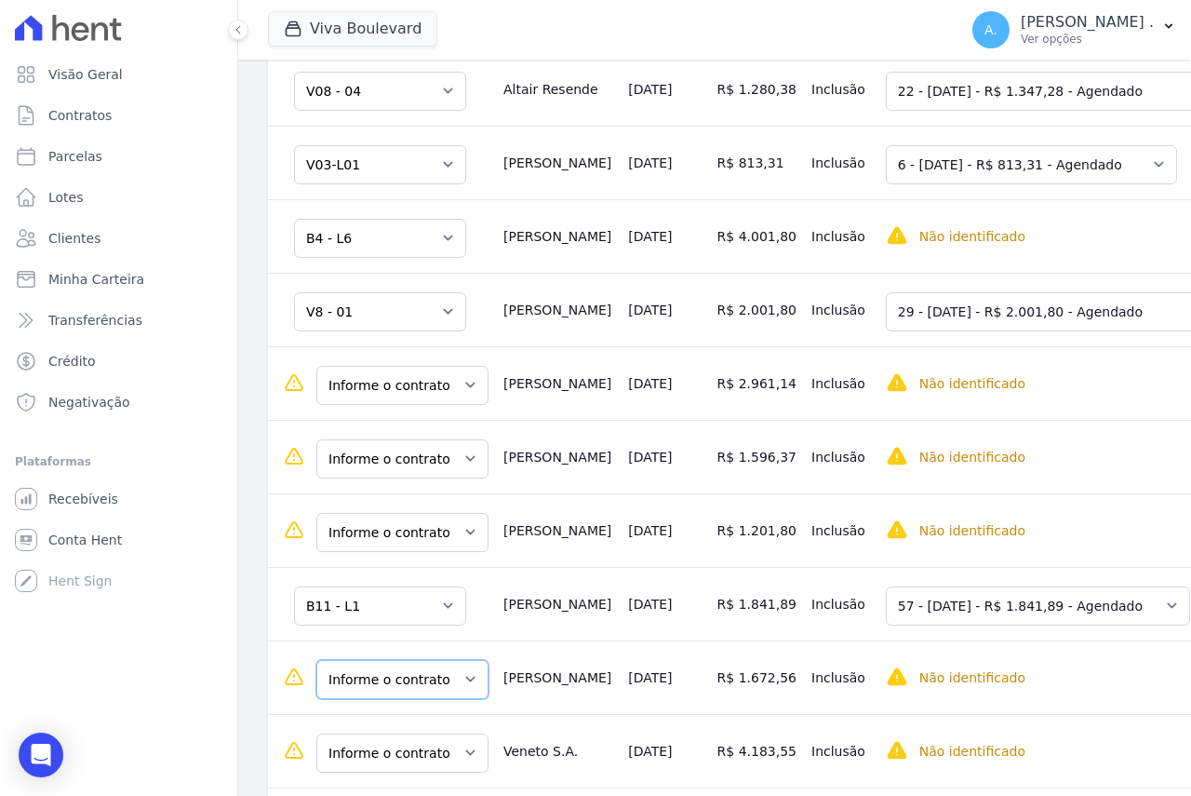
click at [386, 674] on select "Informe o contrato B11 - L1 B11 - L2 B11 - L38" at bounding box center [402, 679] width 172 height 39
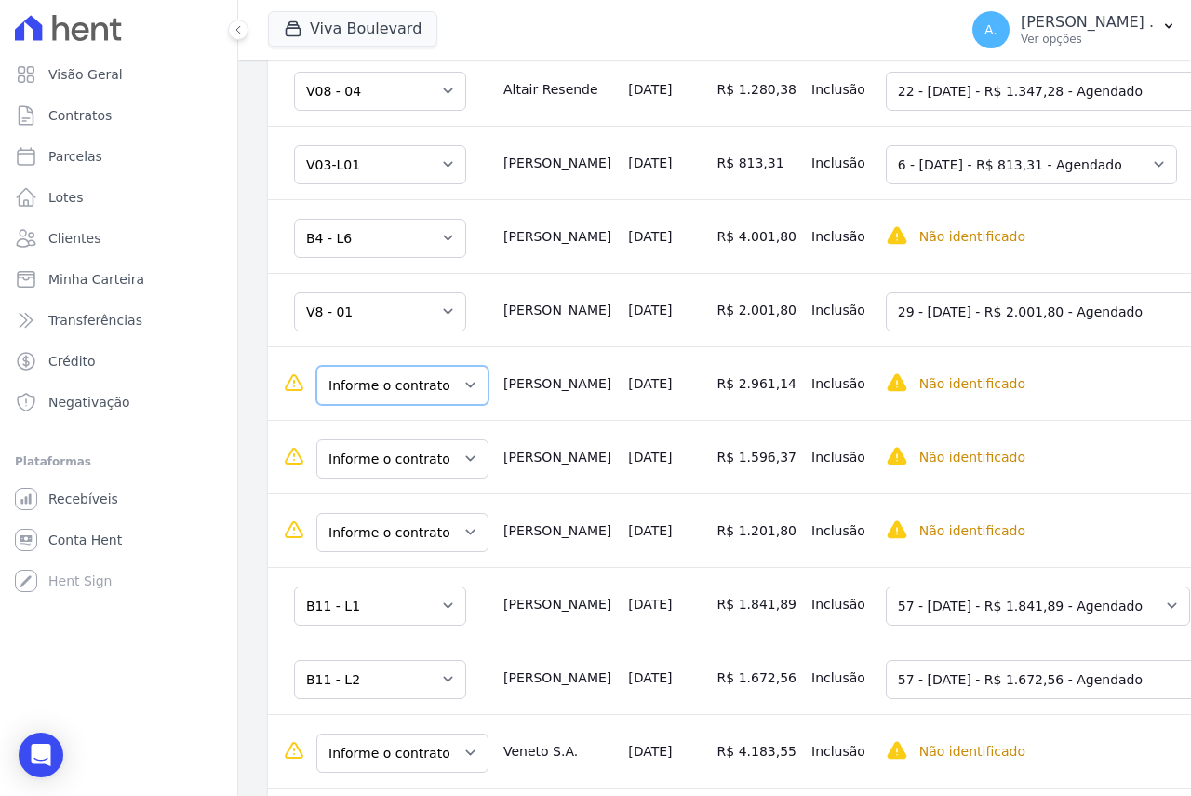
click at [437, 396] on select "Informe o contrato B11 - L1 B11 - L2 B11 - L38" at bounding box center [402, 385] width 172 height 39
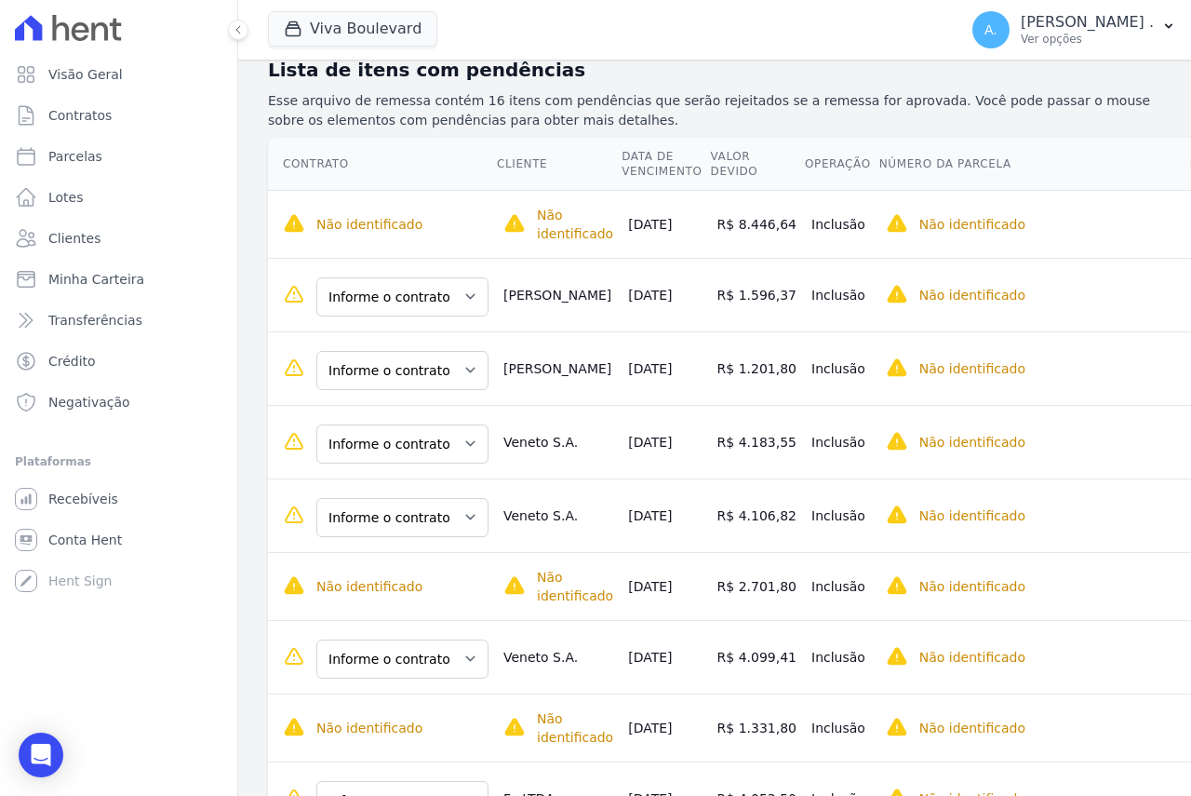
scroll to position [372, 0]
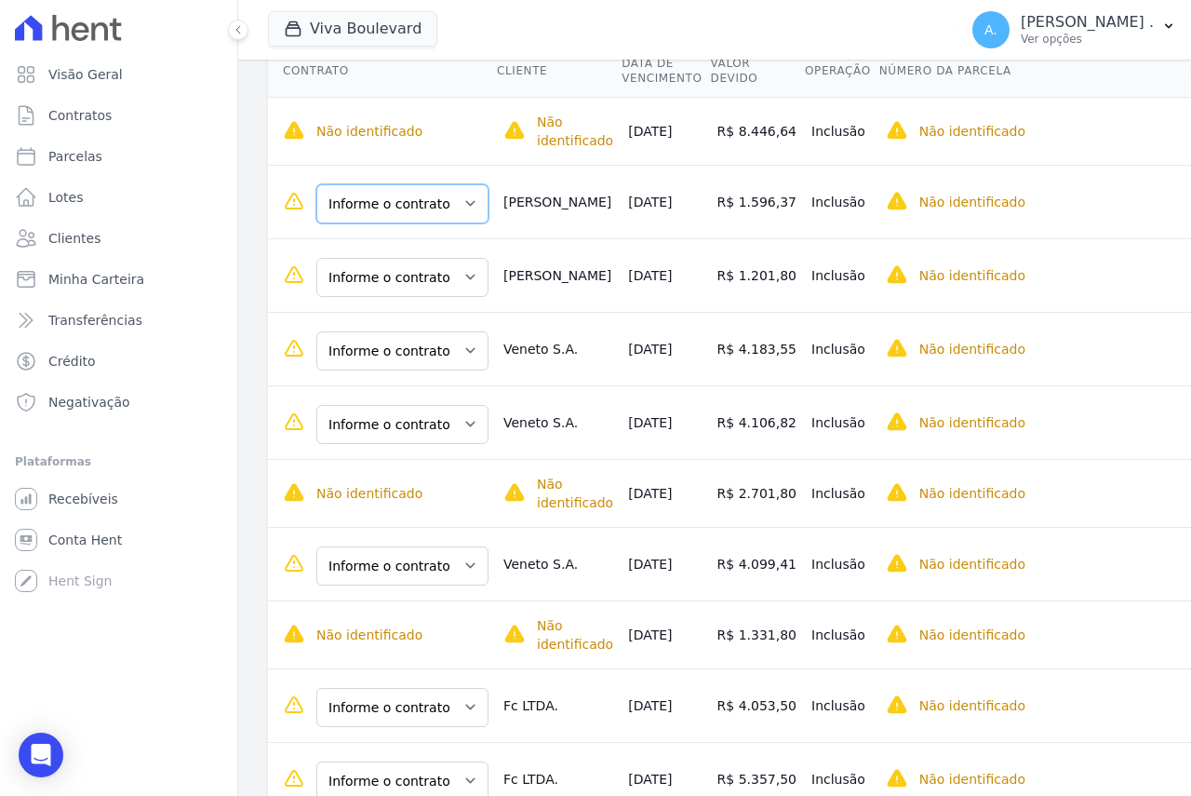
click at [381, 210] on select "Informe o contrato B16 - L05 B18-L18" at bounding box center [402, 203] width 172 height 39
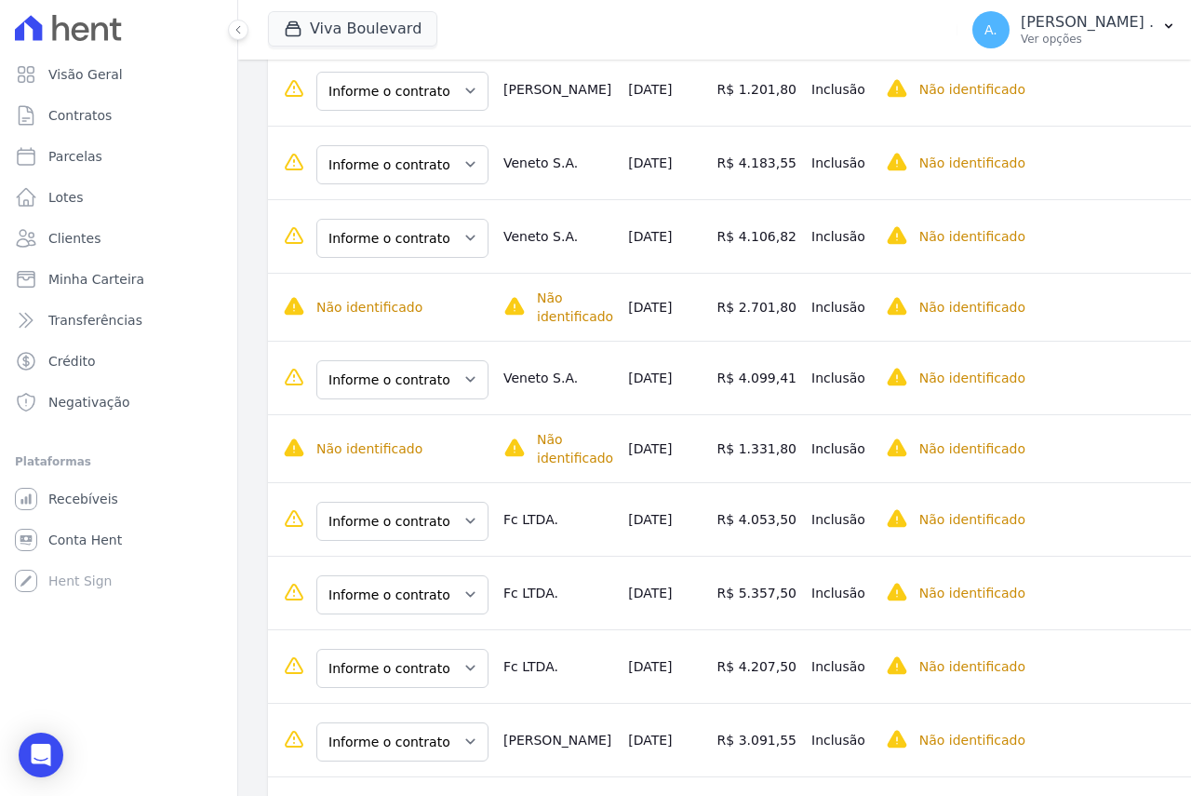
scroll to position [652, 0]
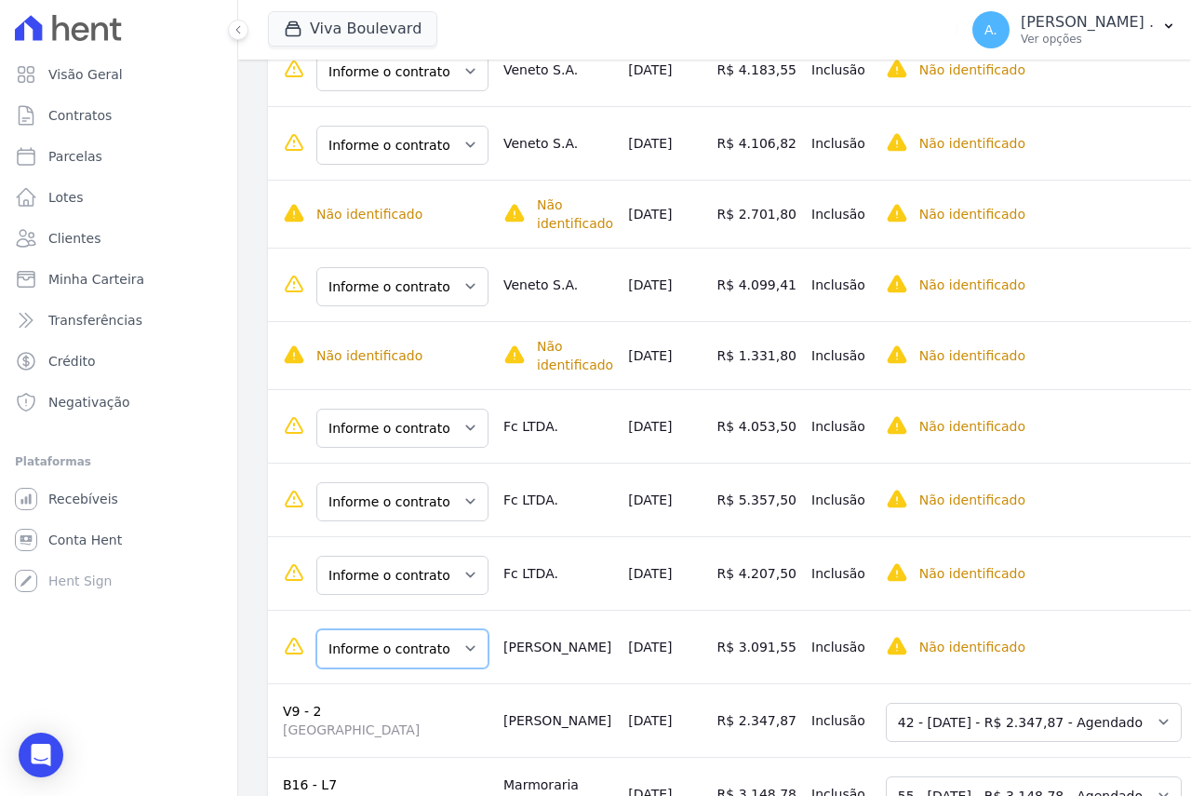
click at [437, 658] on select "Informe o contrato B16 - L05 B18-L18" at bounding box center [402, 648] width 172 height 39
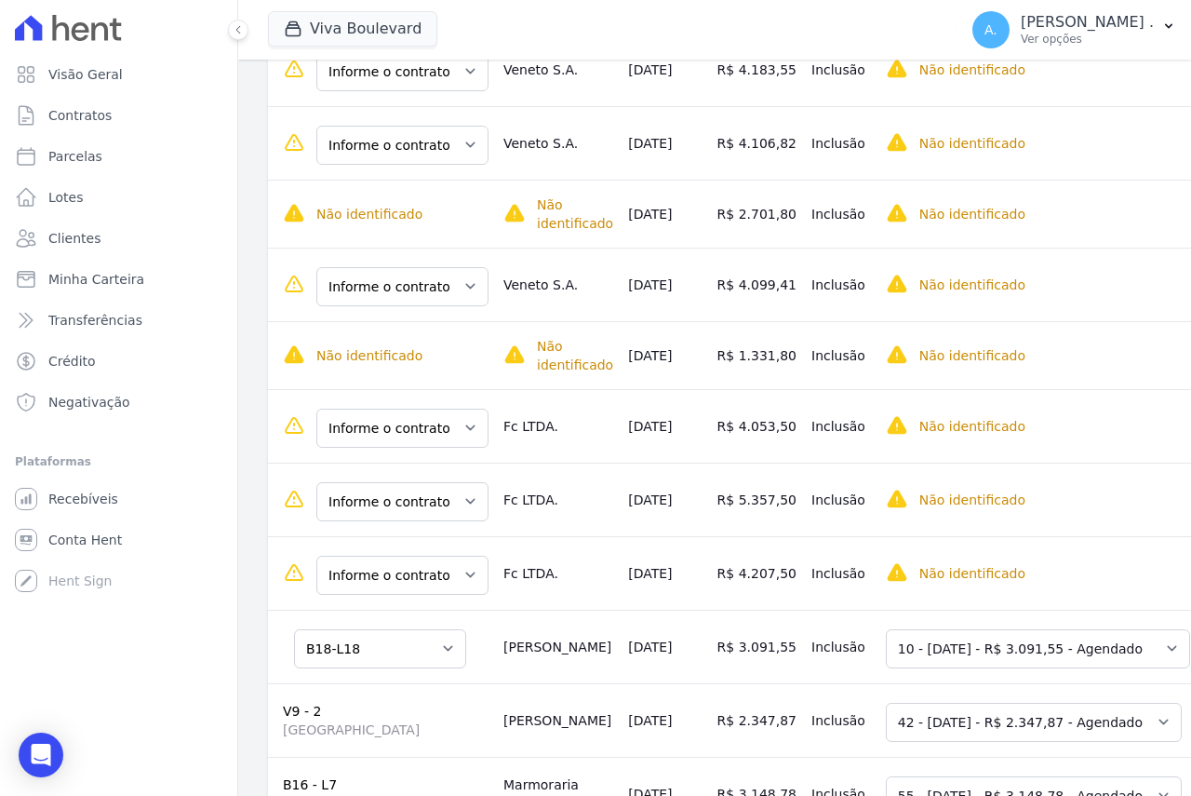
scroll to position [279, 0]
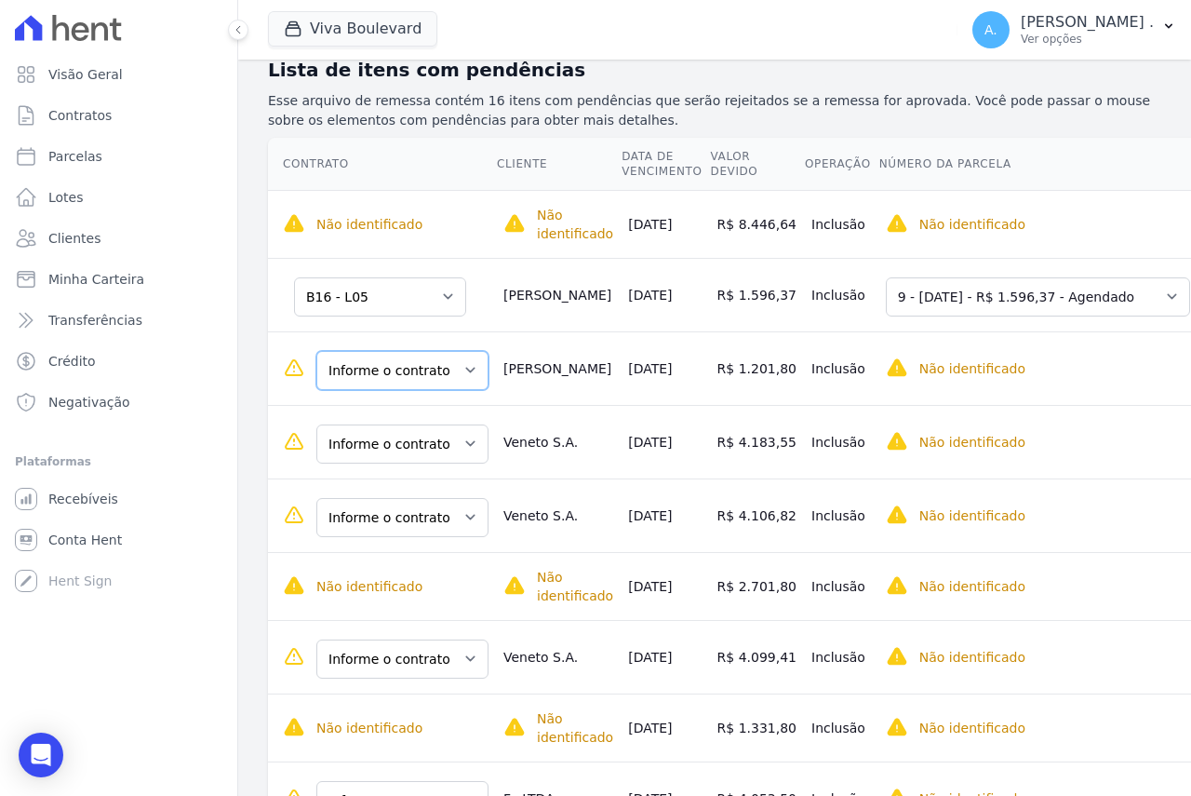
click at [391, 370] on select "Informe o contrato V06-L13 V06-L13" at bounding box center [402, 370] width 172 height 39
click at [413, 376] on select "Informe o contrato V06-L13 V06-L13" at bounding box center [380, 370] width 172 height 39
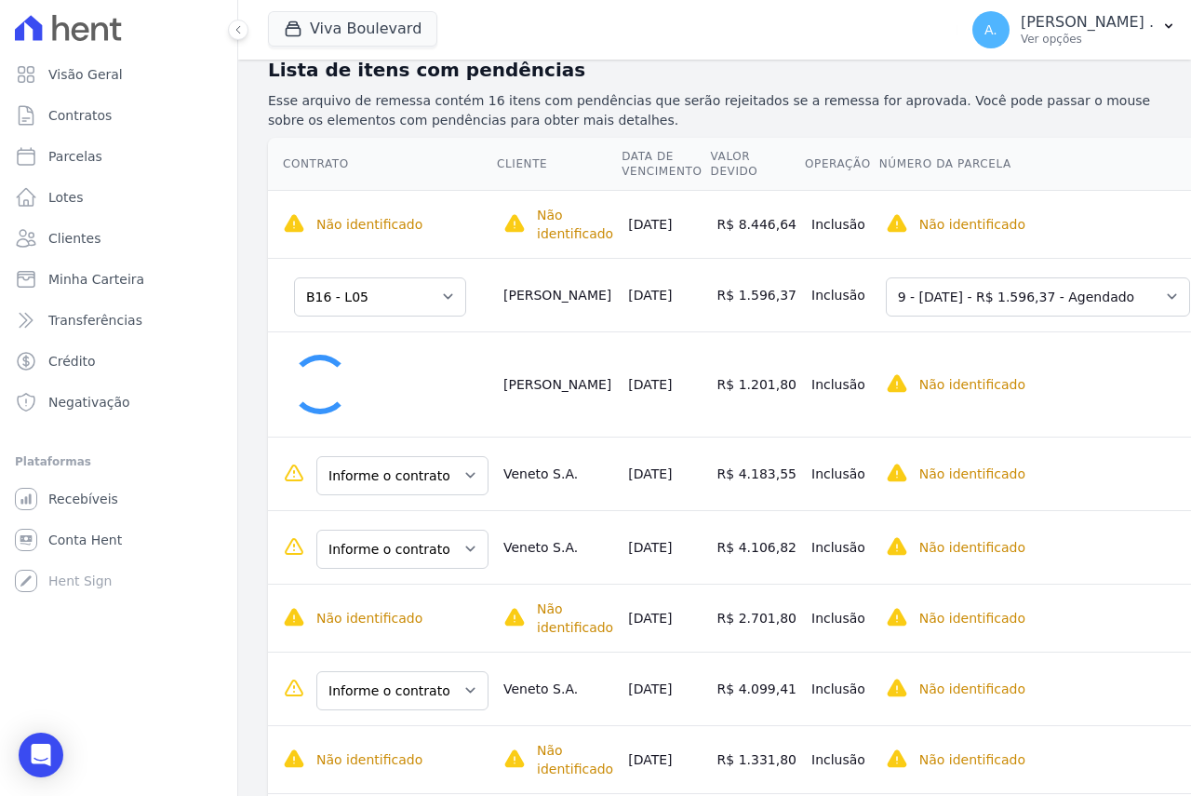
select select "f451cf0c-c107-4ea6-8ddb-7060a5d4364d"
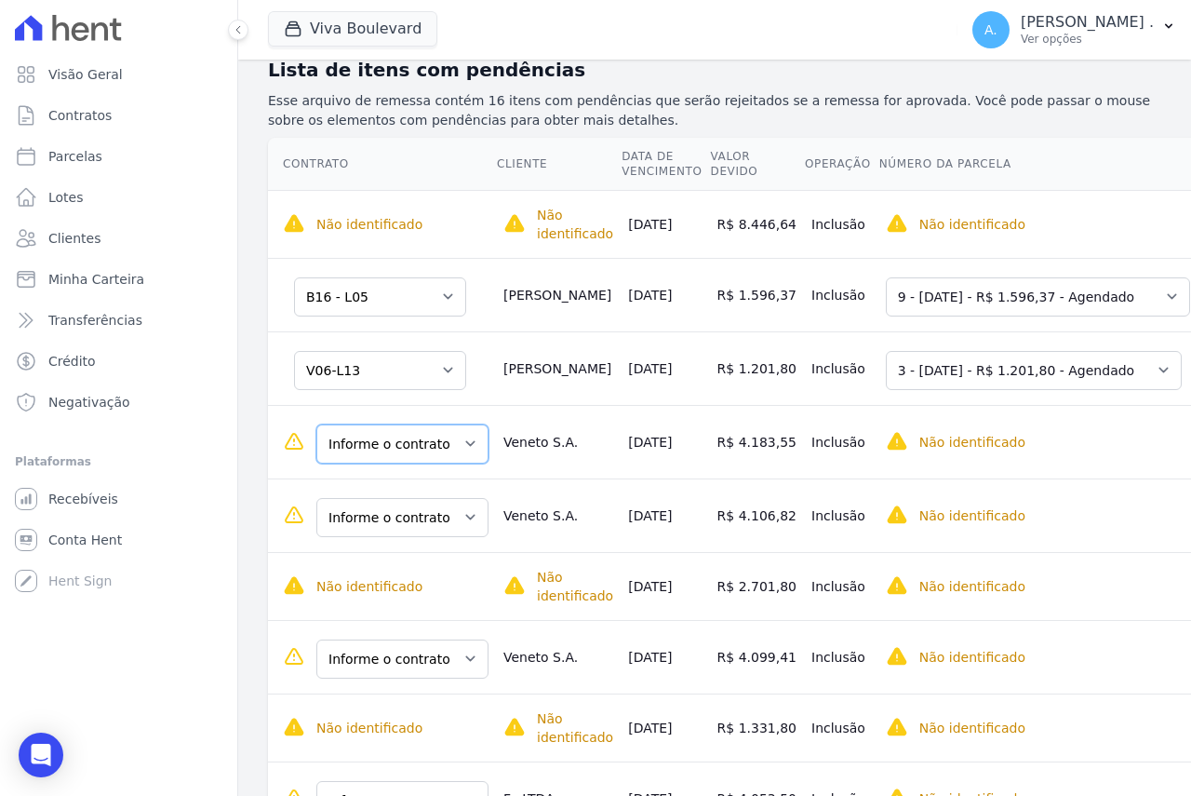
click at [397, 438] on select "Informe o contrato B9 - L2 B9 - L3 B9 - L4" at bounding box center [402, 443] width 172 height 39
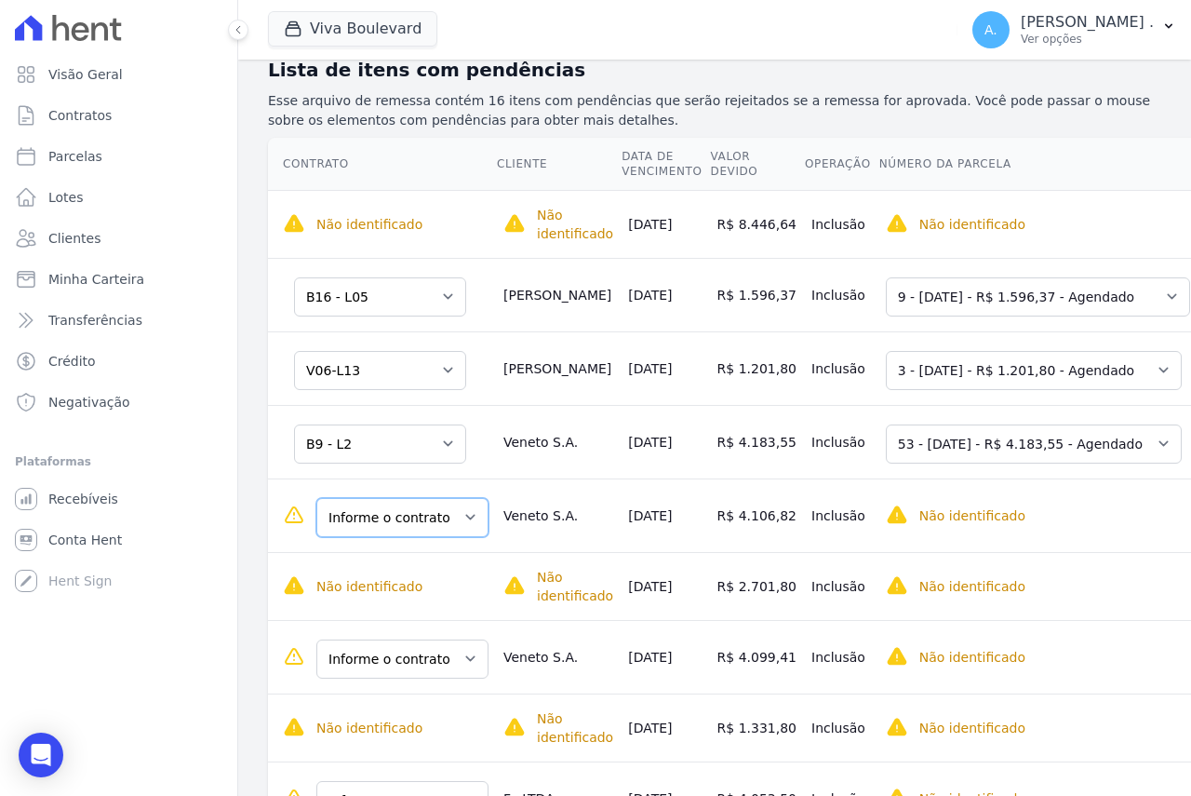
click at [362, 528] on select "Informe o contrato B9 - L2 B9 - L3 B9 - L4" at bounding box center [402, 517] width 172 height 39
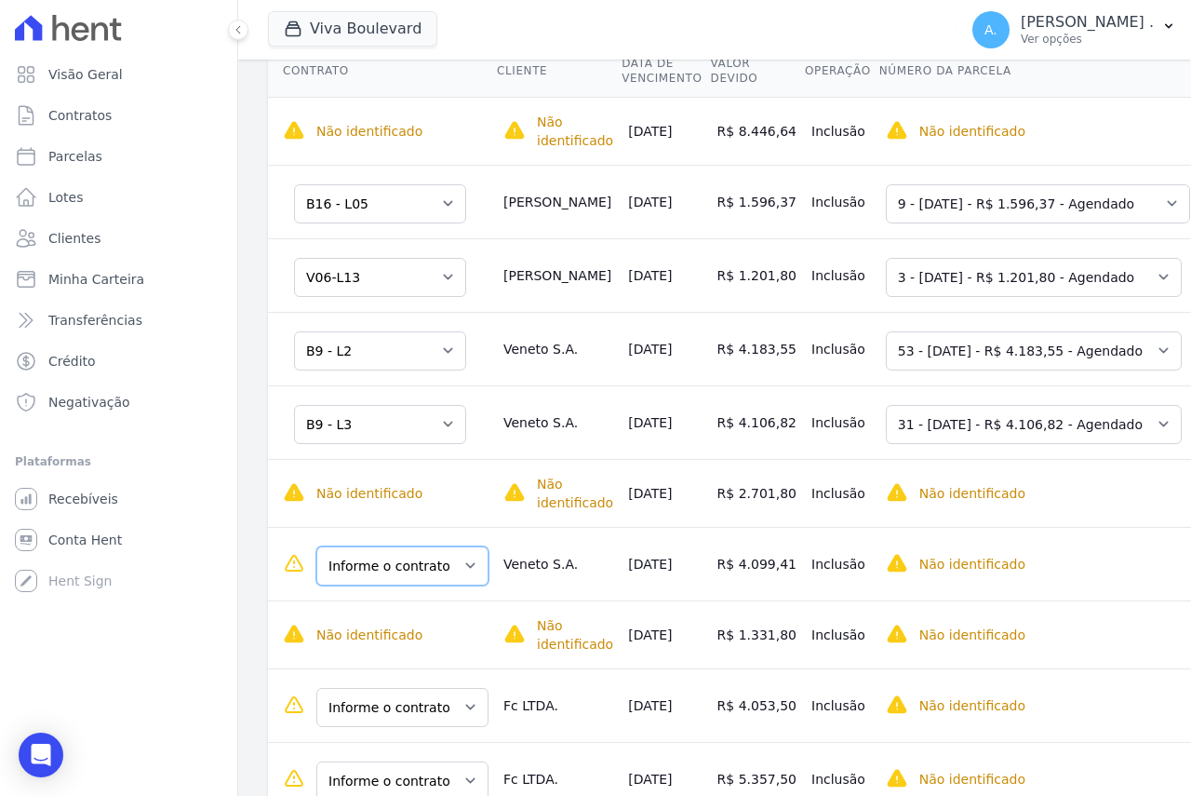
click at [415, 576] on select "Informe o contrato B9 - L2 B9 - L3 B9 - L4" at bounding box center [402, 565] width 172 height 39
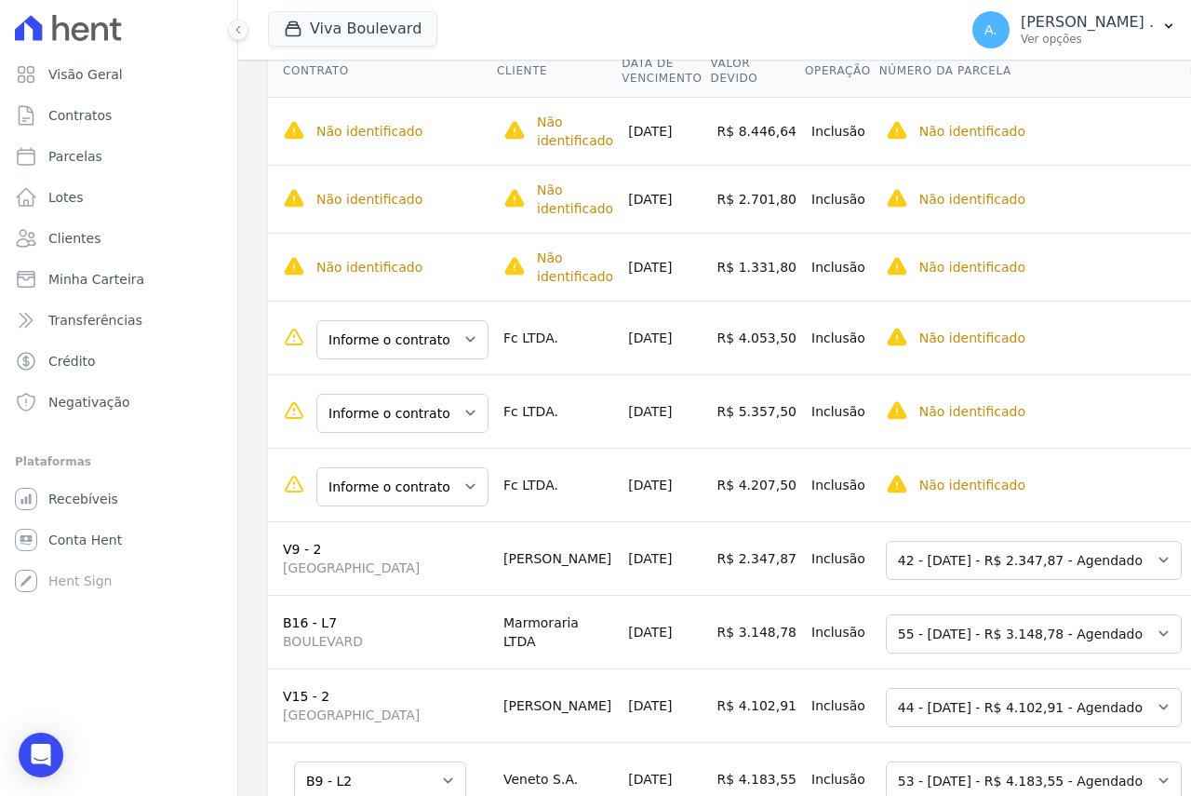
scroll to position [465, 0]
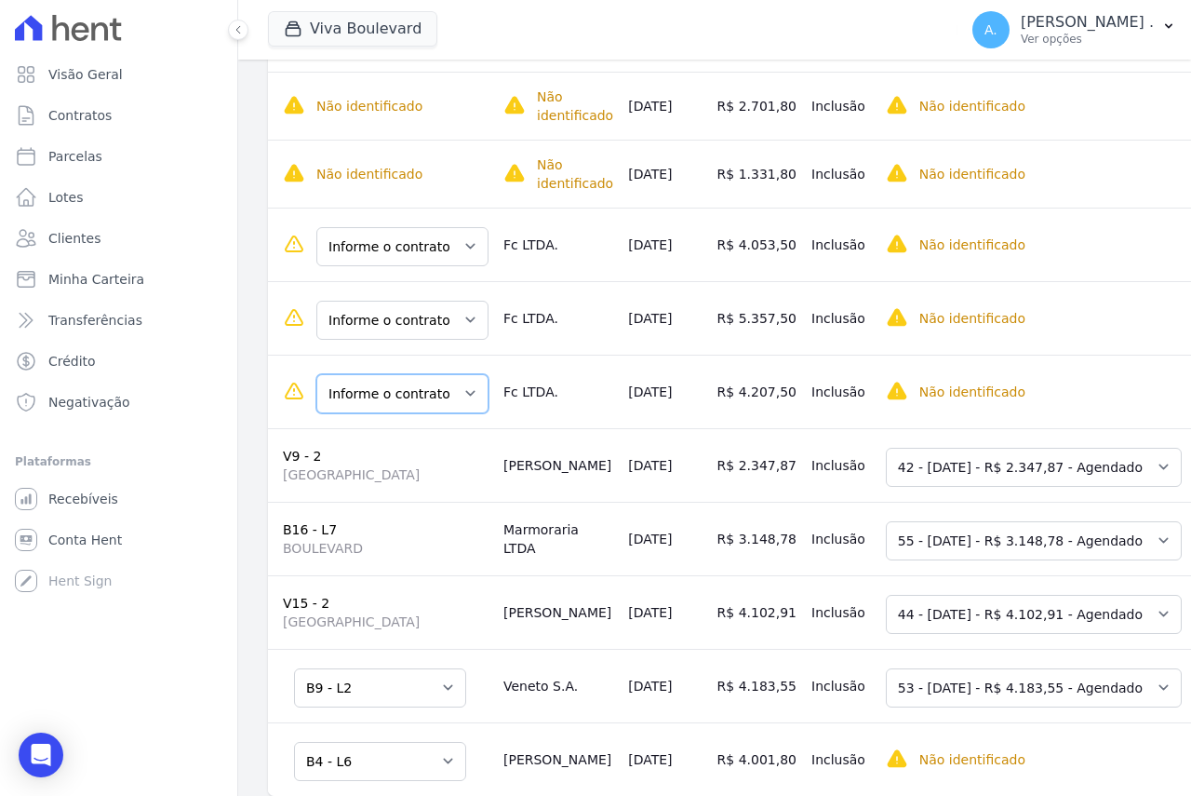
click at [407, 395] on select "Informe o contrato B20-L03 B20-L04 B20-L05" at bounding box center [402, 393] width 172 height 39
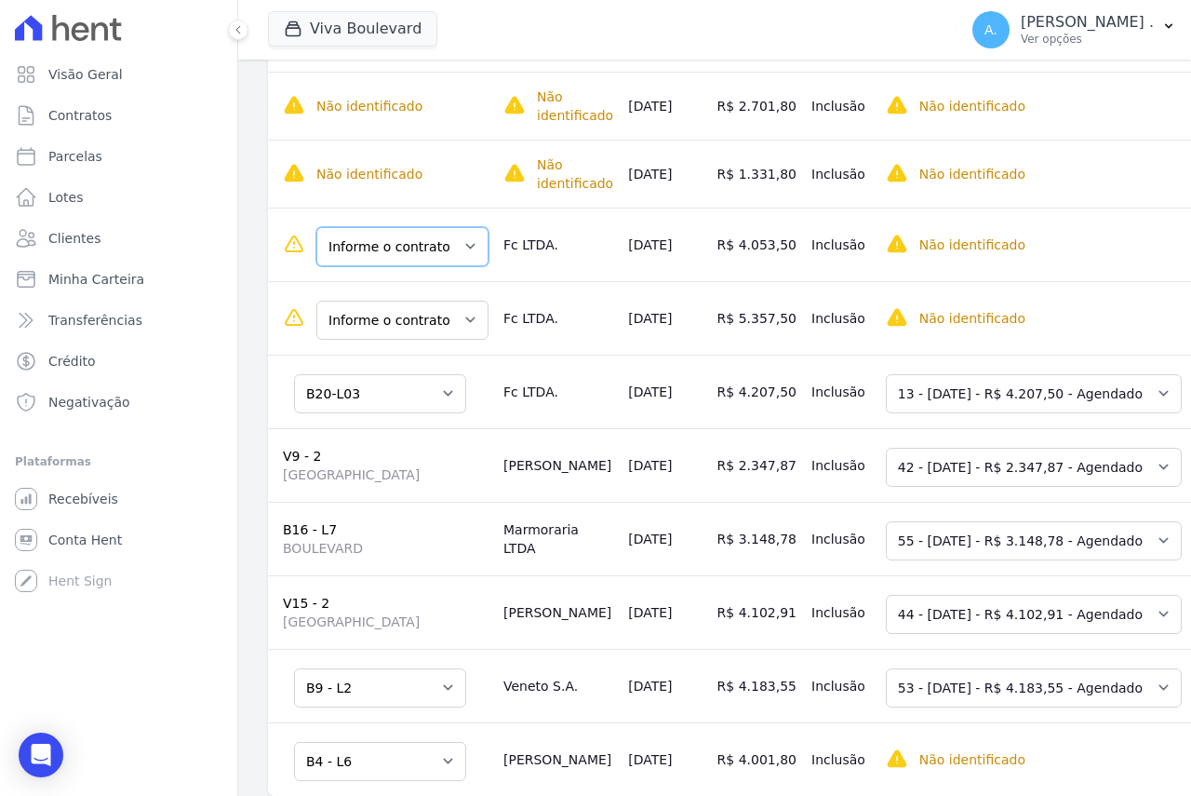
click at [404, 248] on select "Informe o contrato B20-L03 B20-L04 B20-L05" at bounding box center [402, 246] width 172 height 39
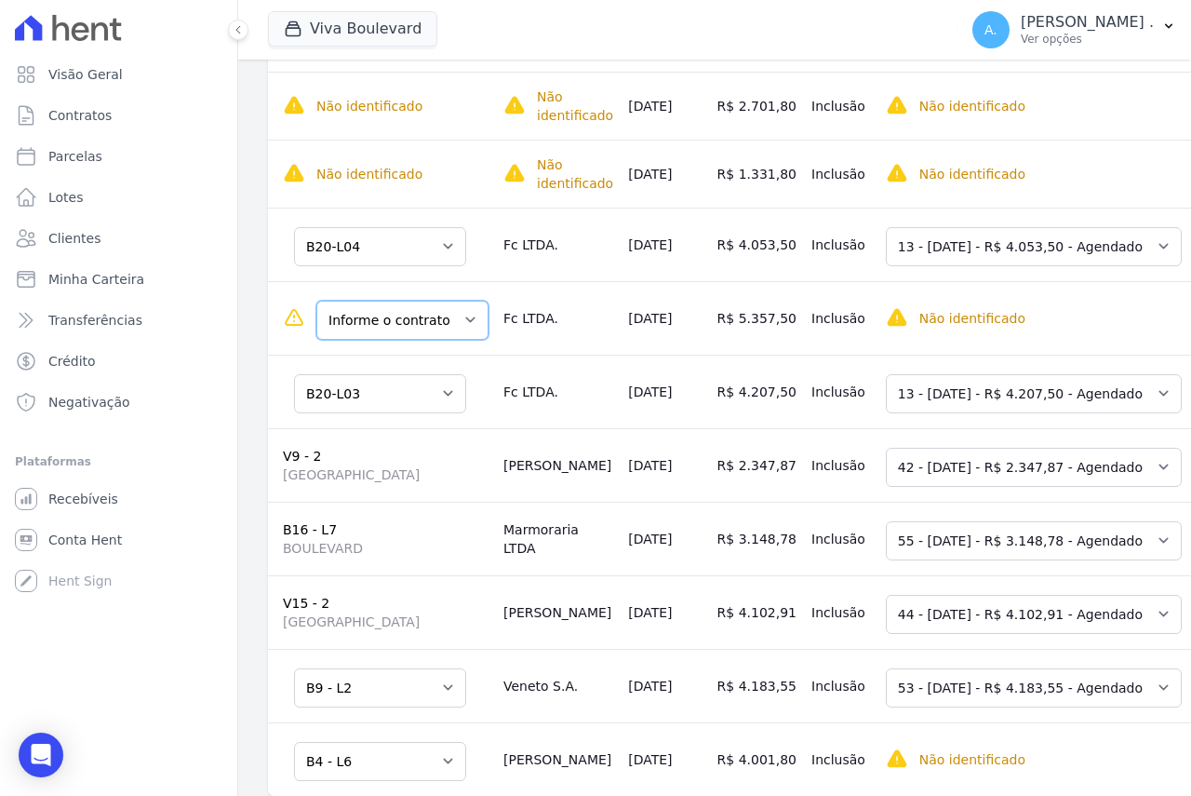
click at [375, 326] on select "Informe o contrato B20-L03 B20-L04 B20-L05" at bounding box center [402, 320] width 172 height 39
click at [519, 369] on td "Fc LTDA." at bounding box center [558, 392] width 125 height 74
click at [419, 323] on select "Informe o contrato B20-L03 B20-L04 B20-L05" at bounding box center [402, 320] width 172 height 39
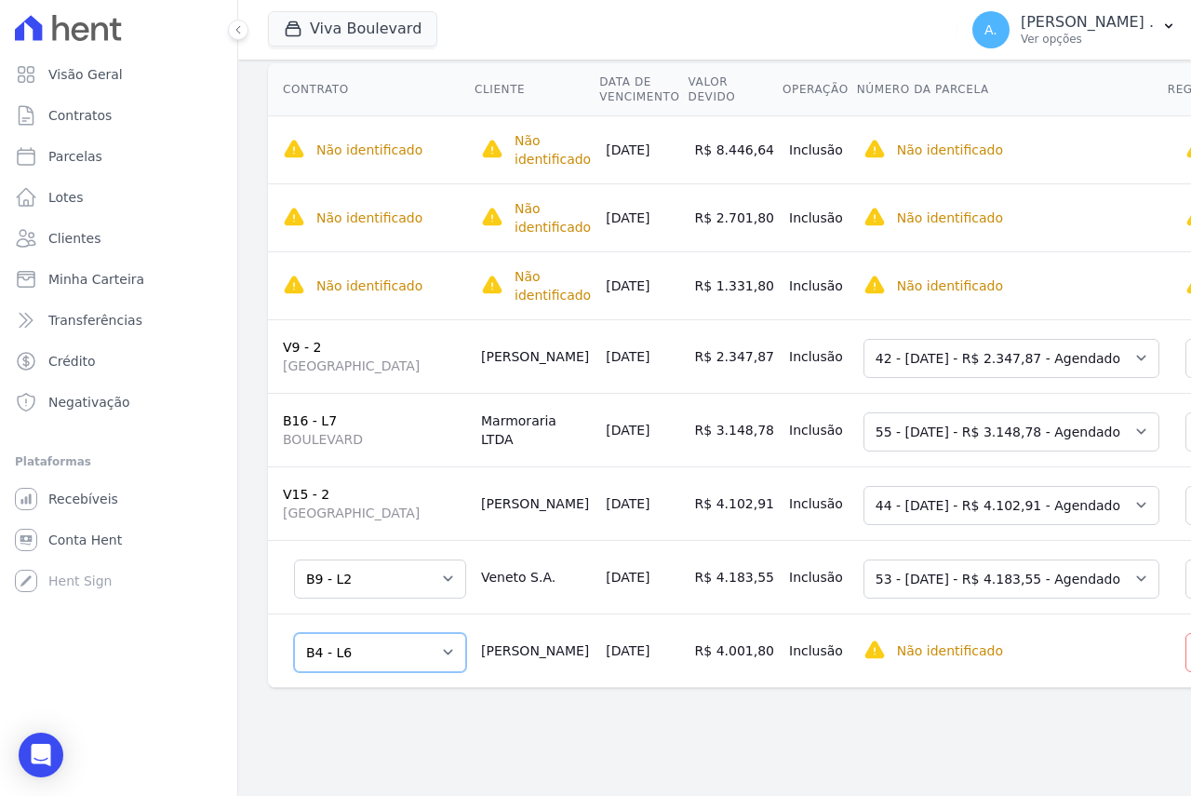
click at [403, 641] on select "Informe o contrato V8 - 01 B4 - L6" at bounding box center [380, 652] width 172 height 39
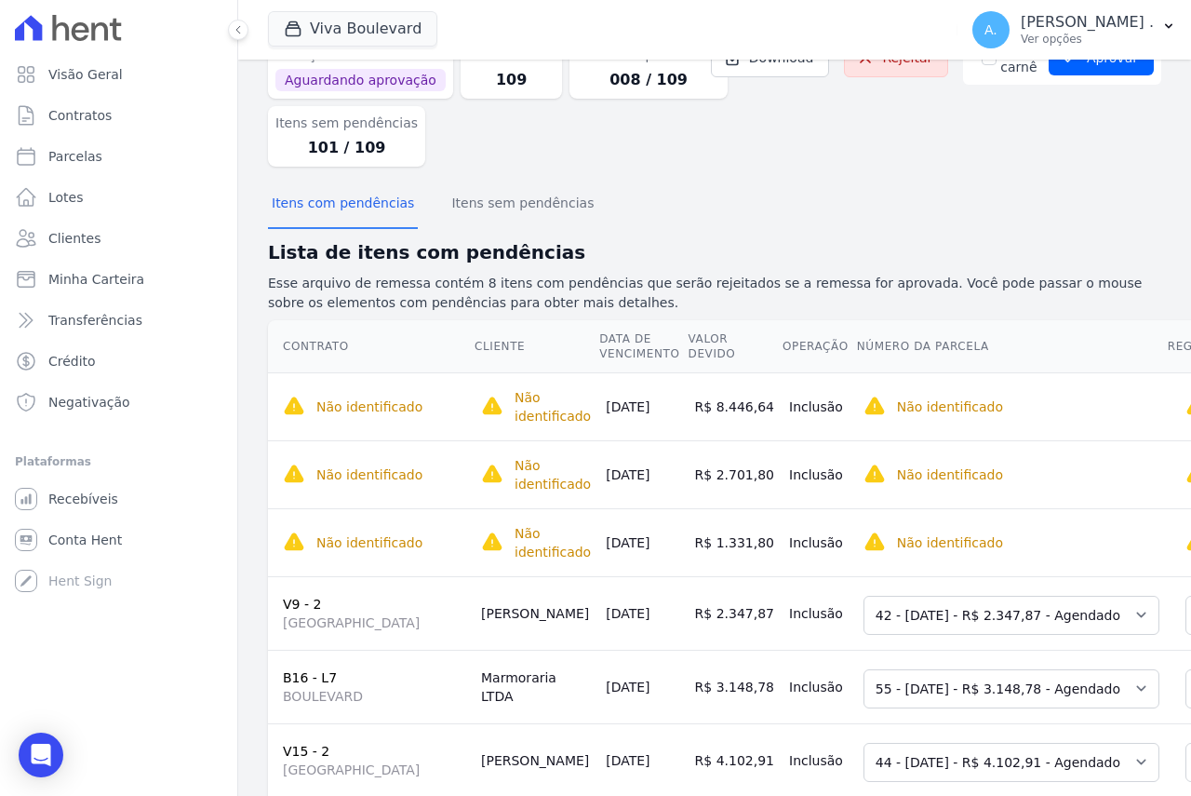
scroll to position [376, 0]
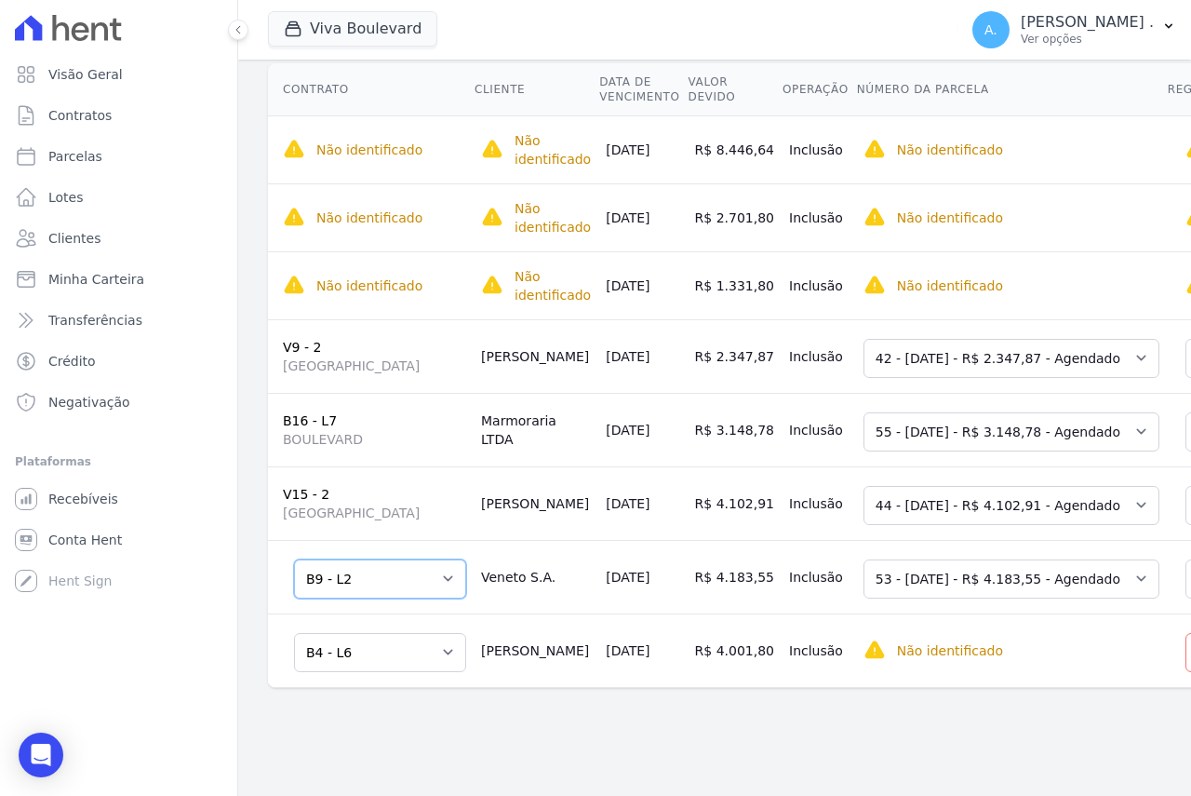
click at [327, 562] on select "Informe o contrato B9 - L2 B9 - L3 B9 - L4" at bounding box center [380, 578] width 172 height 39
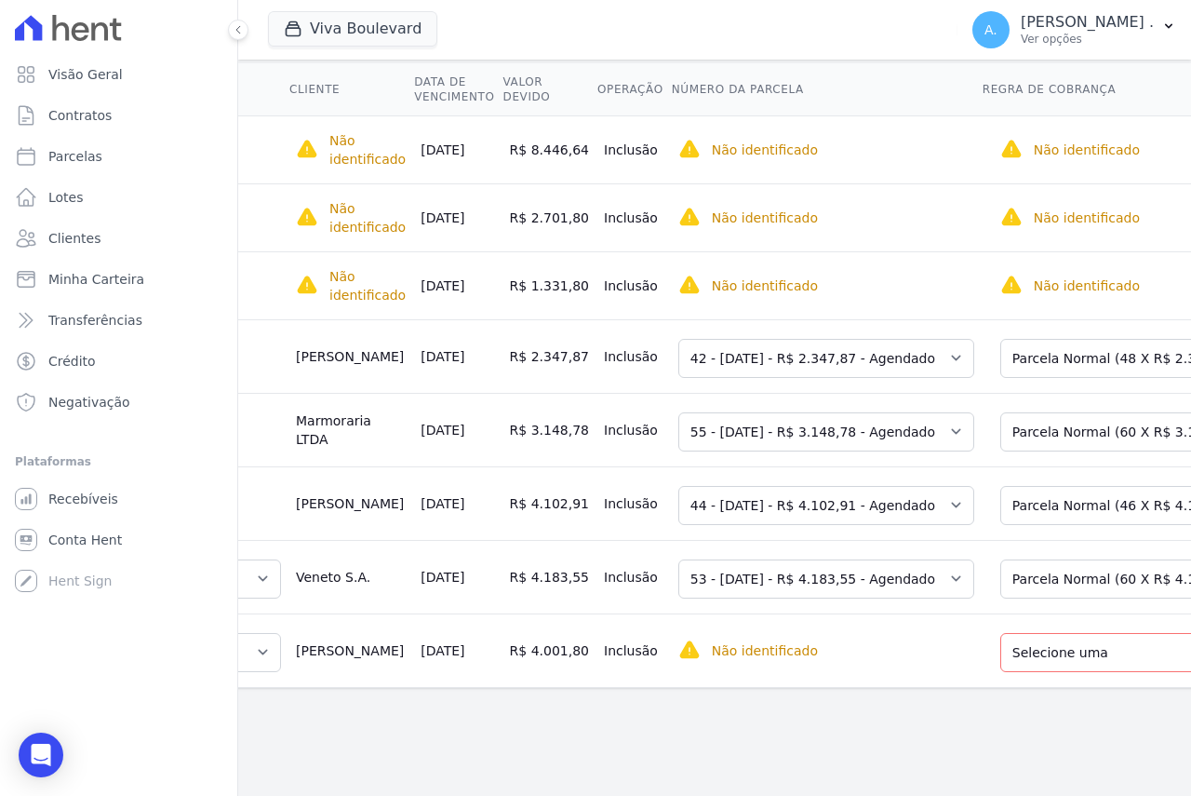
scroll to position [0, 192]
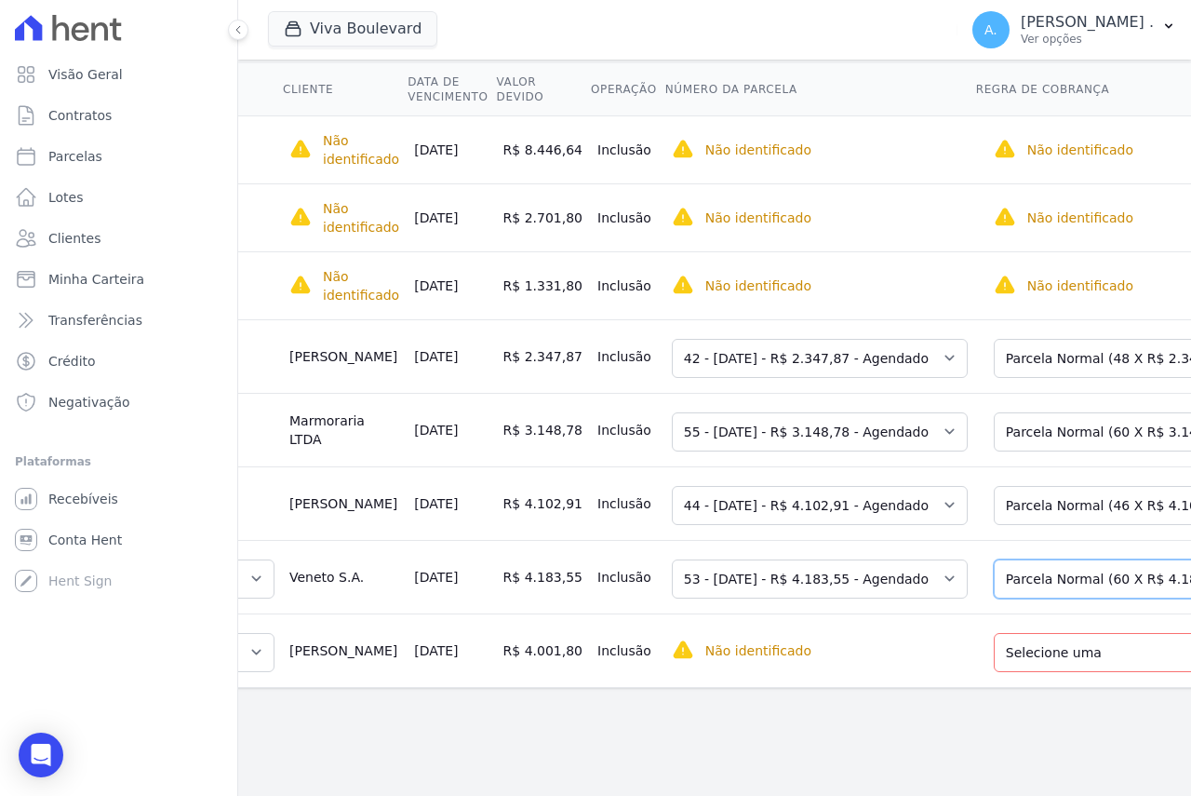
click at [1035, 572] on select "Selecione uma Nova Parcela Avulsa Parcela Avulsa Existente Sinal (3 X R$ 4.010,…" at bounding box center [1132, 578] width 276 height 39
click at [1017, 646] on select "Selecione uma Nova Parcela Avulsa Parcela Avulsa Existente Sinal (1 X R$ 28.501…" at bounding box center [1132, 652] width 276 height 39
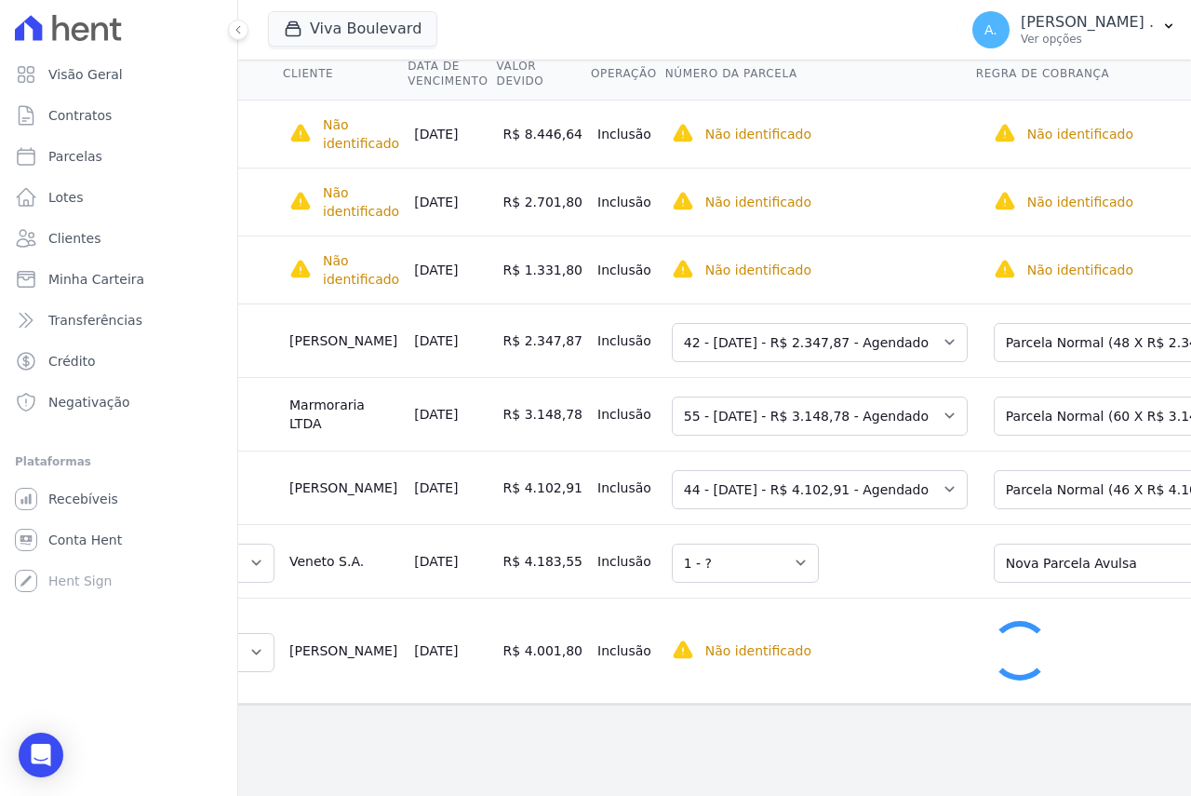
scroll to position [329, 0]
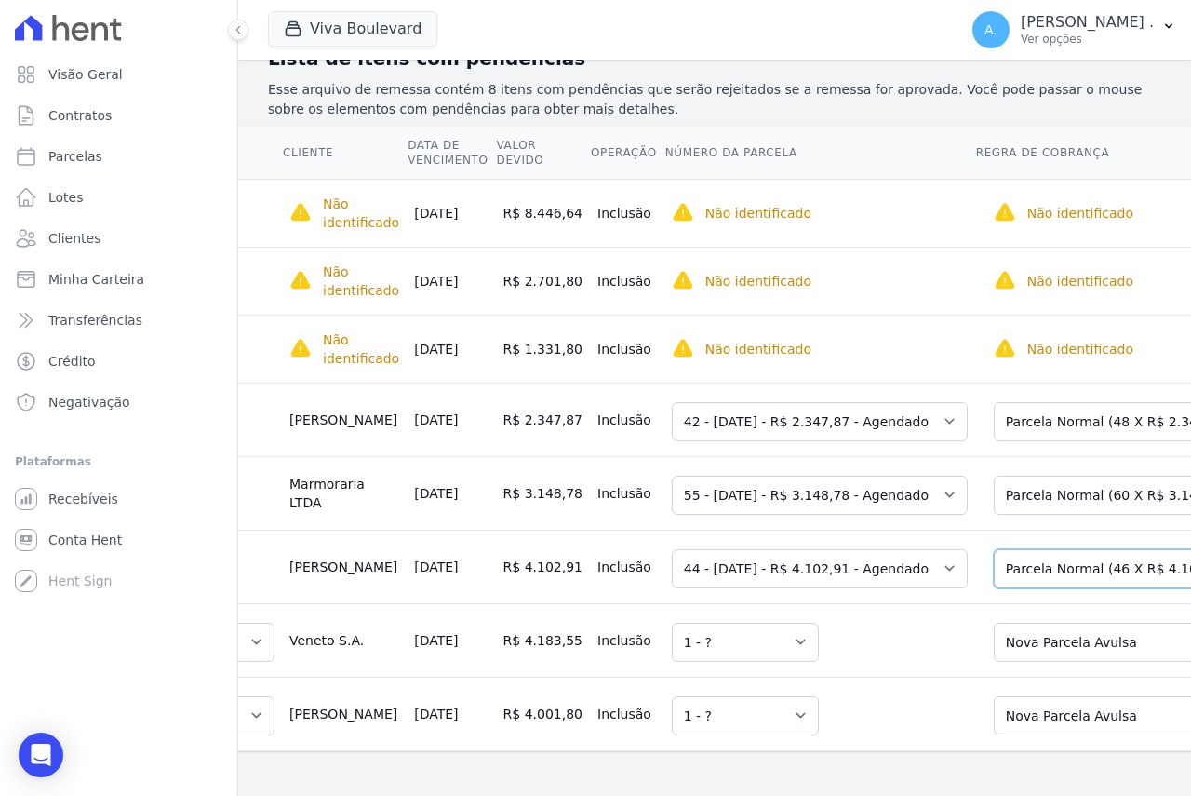
click at [1011, 549] on select "Selecione uma Nova Parcela Avulsa Parcela Avulsa Existente Sinal (2 X R$ 4.101,…" at bounding box center [1132, 568] width 276 height 39
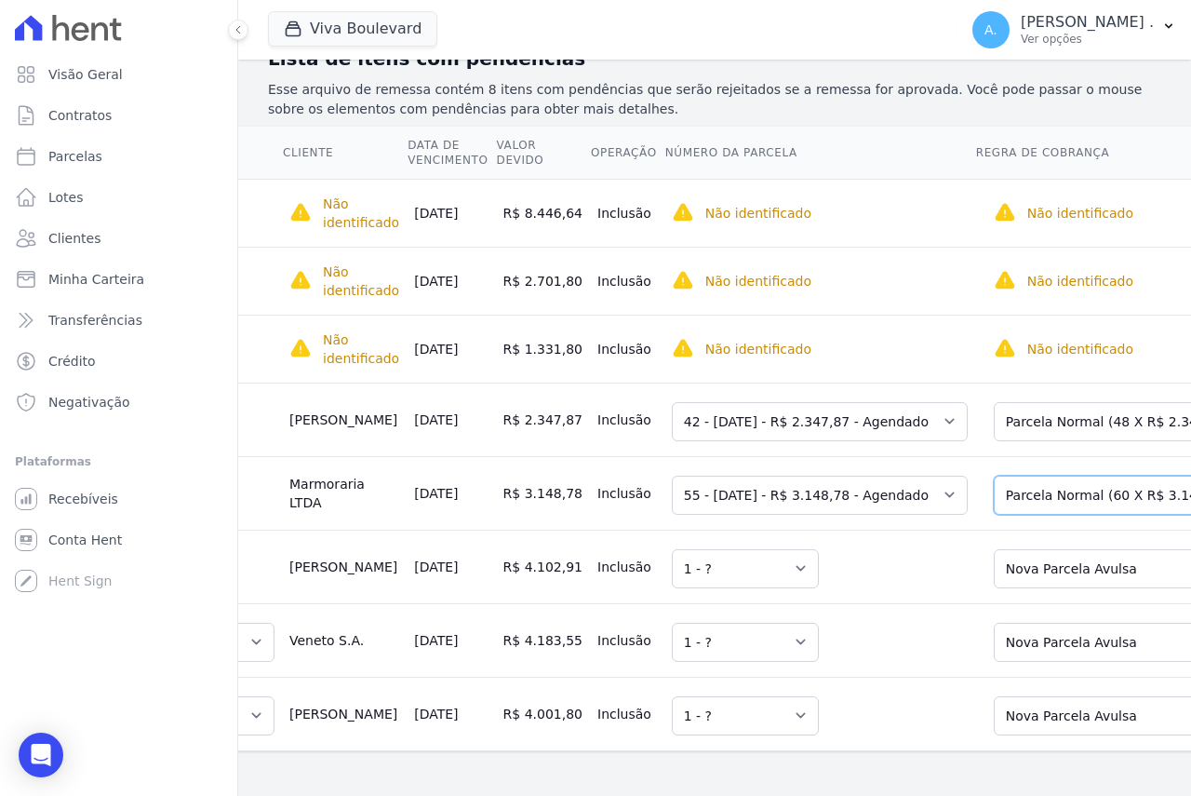
click at [999, 476] on select "Selecione uma Nova Parcela Avulsa Parcela Avulsa Existente Sinal (2 X R$ 20.000…" at bounding box center [1132, 495] width 276 height 39
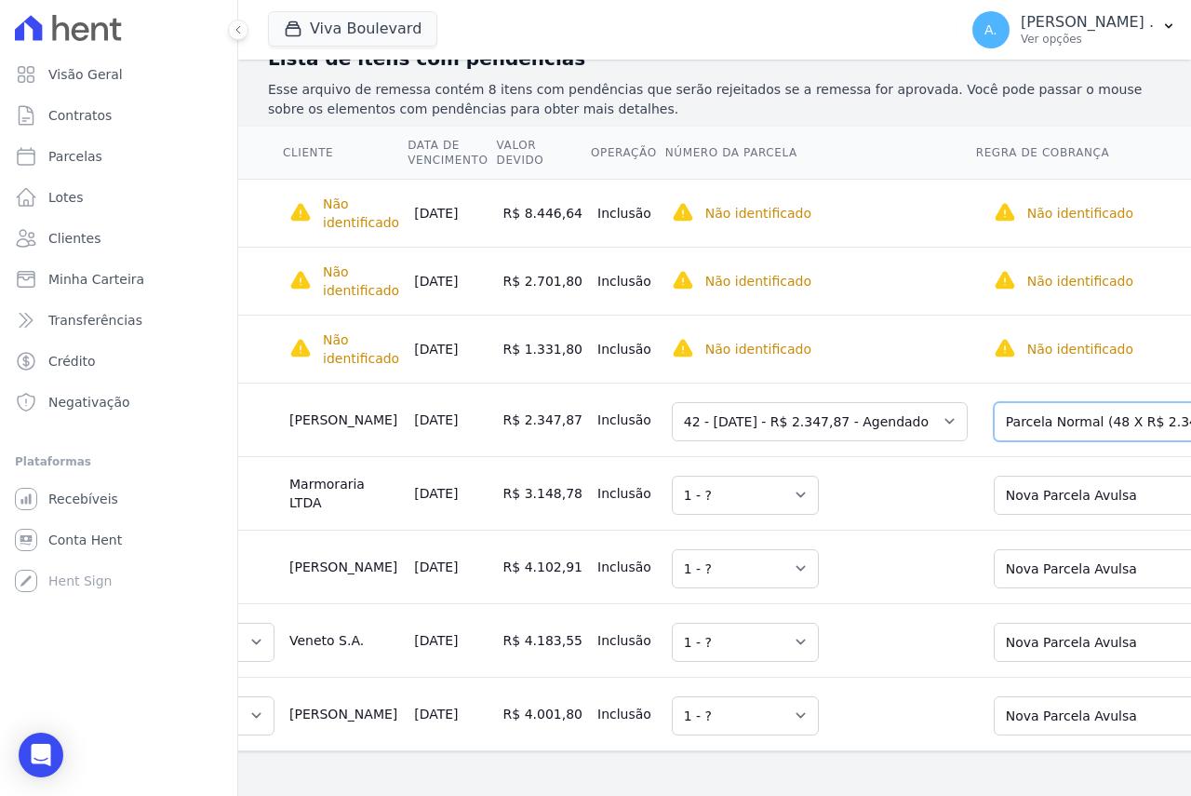
click at [1022, 402] on select "Selecione uma Nova Parcela Avulsa Parcela Avulsa Existente Parcela Normal (48 X…" at bounding box center [1132, 421] width 276 height 39
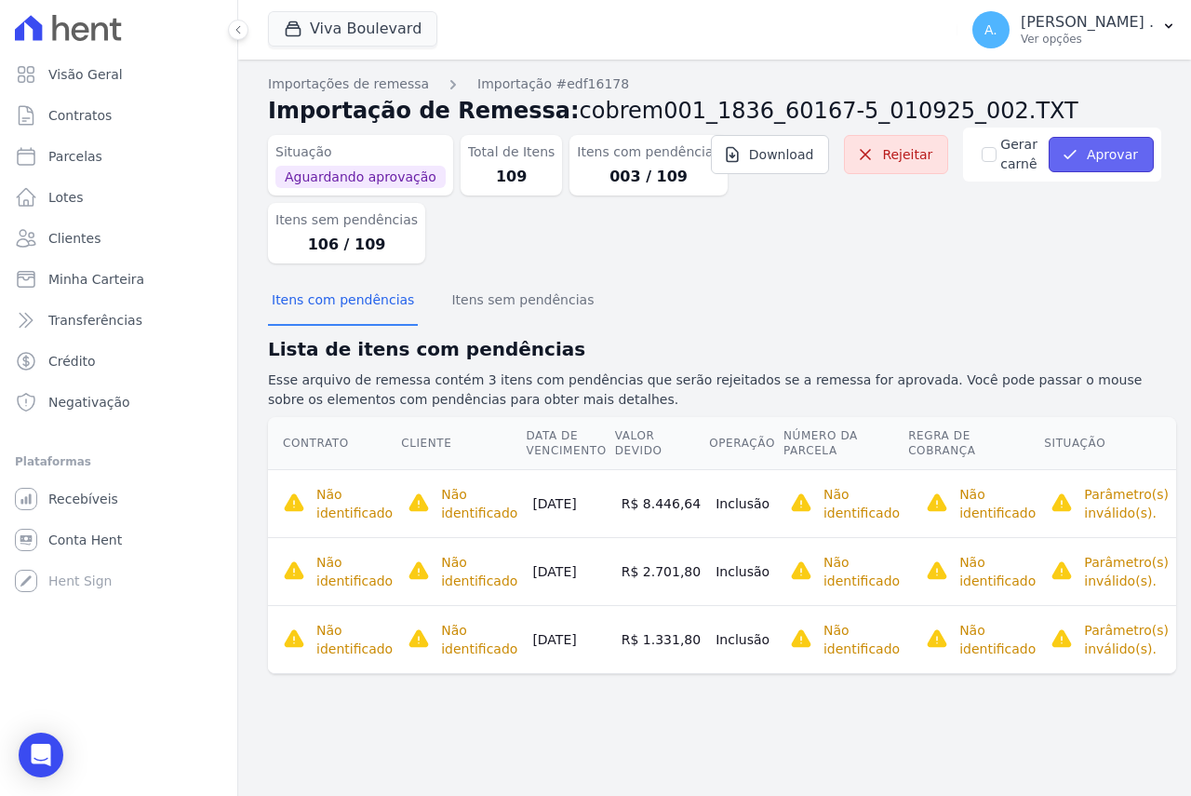
click at [1087, 153] on button "Aprovar" at bounding box center [1101, 154] width 105 height 35
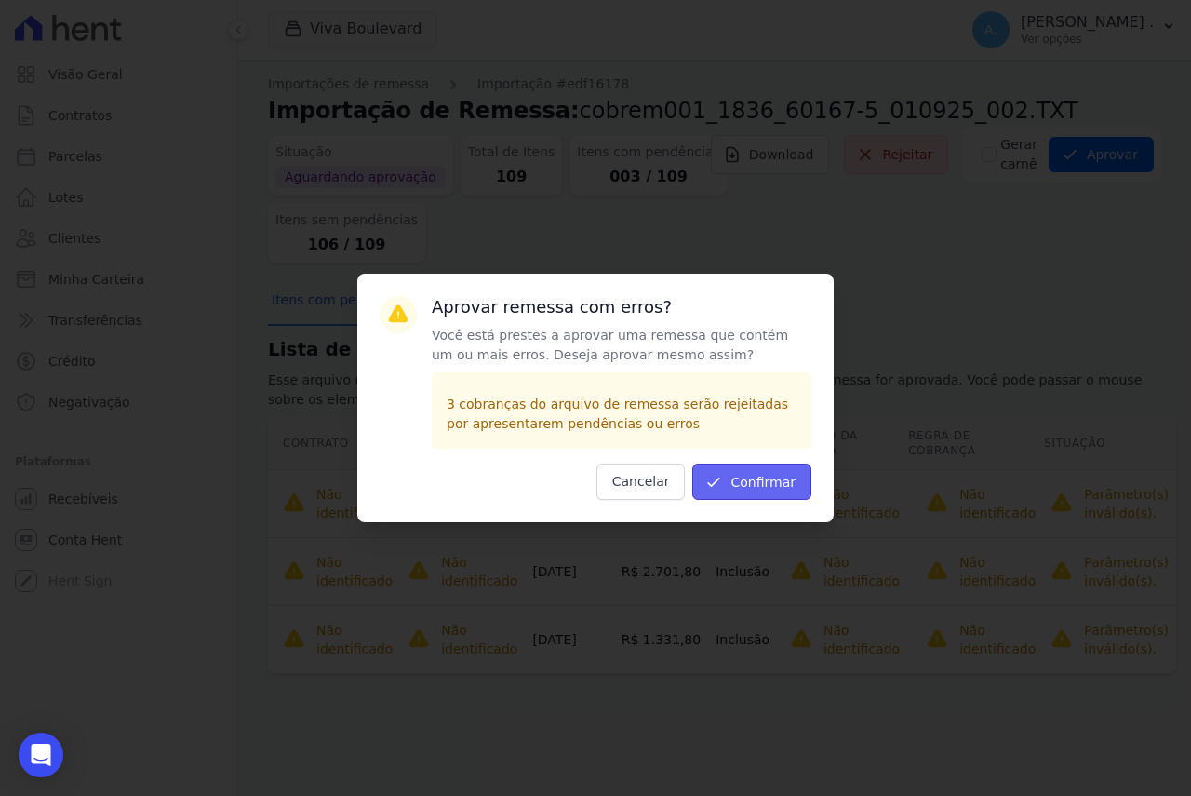
click at [741, 489] on button "Confirmar" at bounding box center [752, 482] width 119 height 36
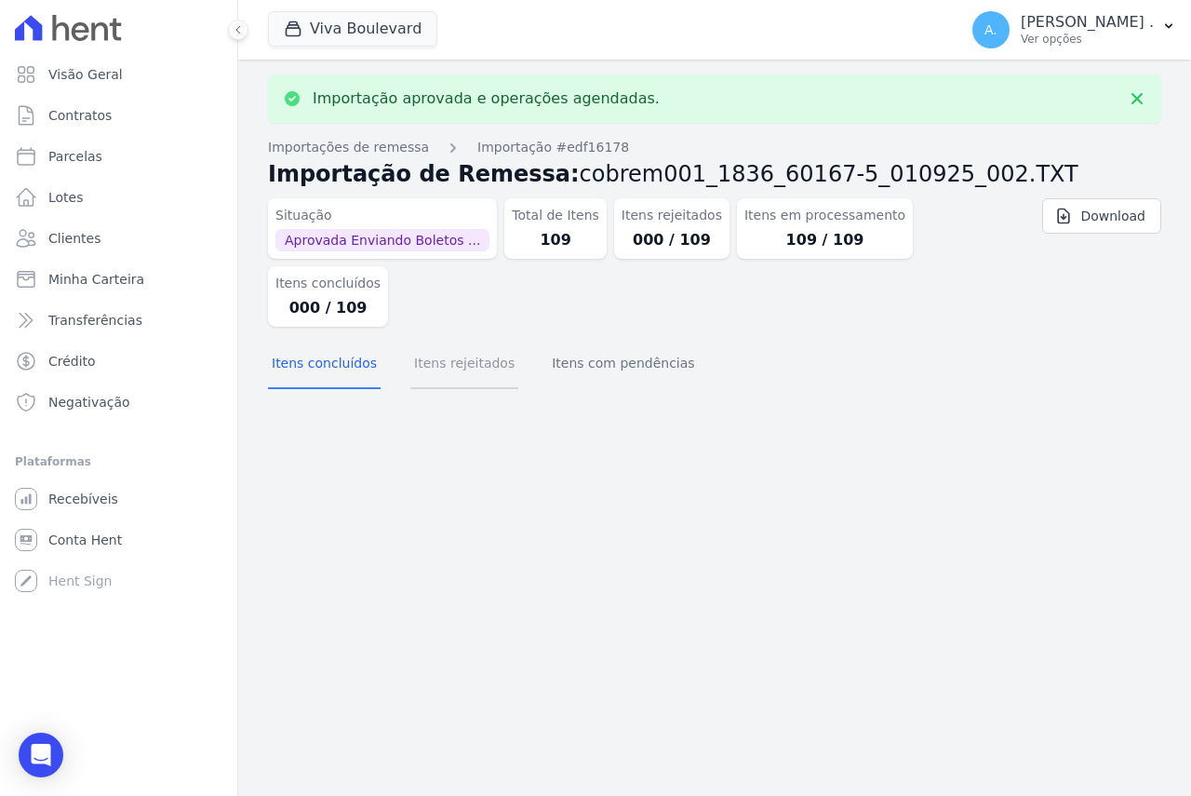
click at [440, 341] on button "Itens rejeitados" at bounding box center [464, 365] width 108 height 48
click at [578, 341] on button "Itens com pendências" at bounding box center [623, 365] width 150 height 48
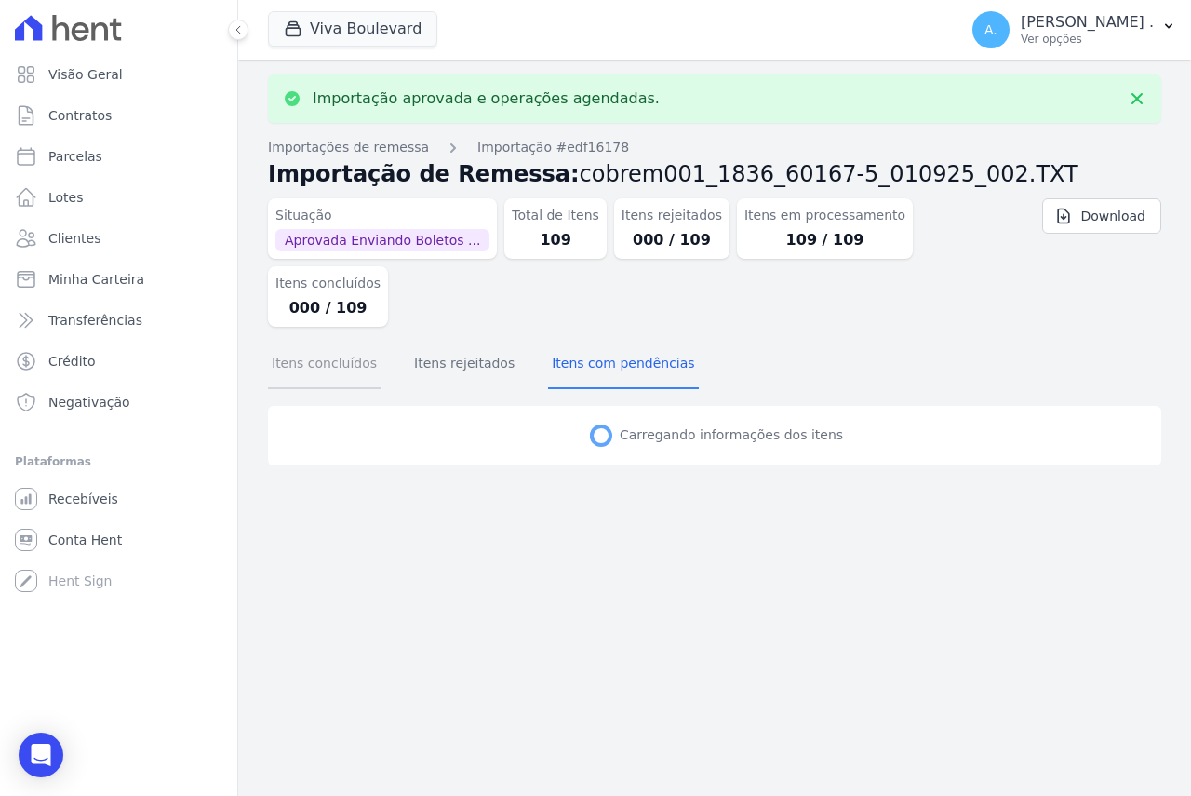
click at [321, 341] on button "Itens concluídos" at bounding box center [324, 365] width 113 height 48
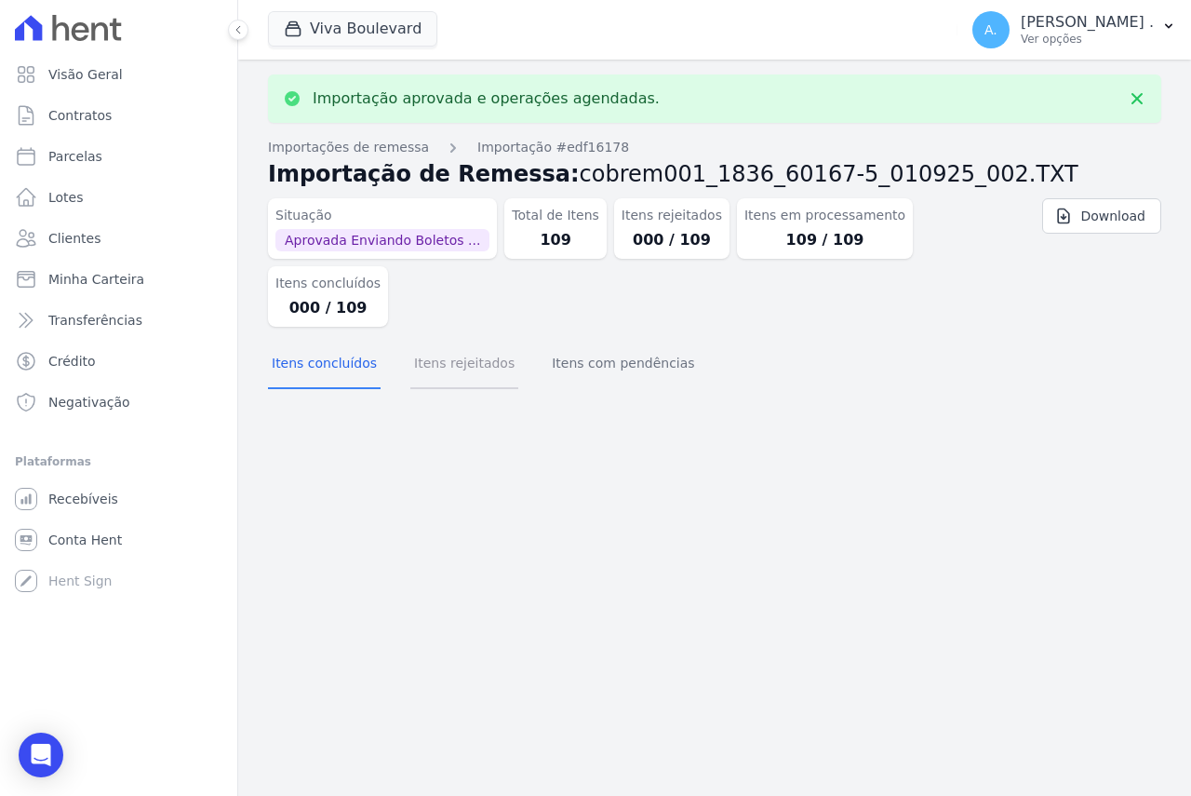
click at [451, 341] on button "Itens rejeitados" at bounding box center [464, 365] width 108 height 48
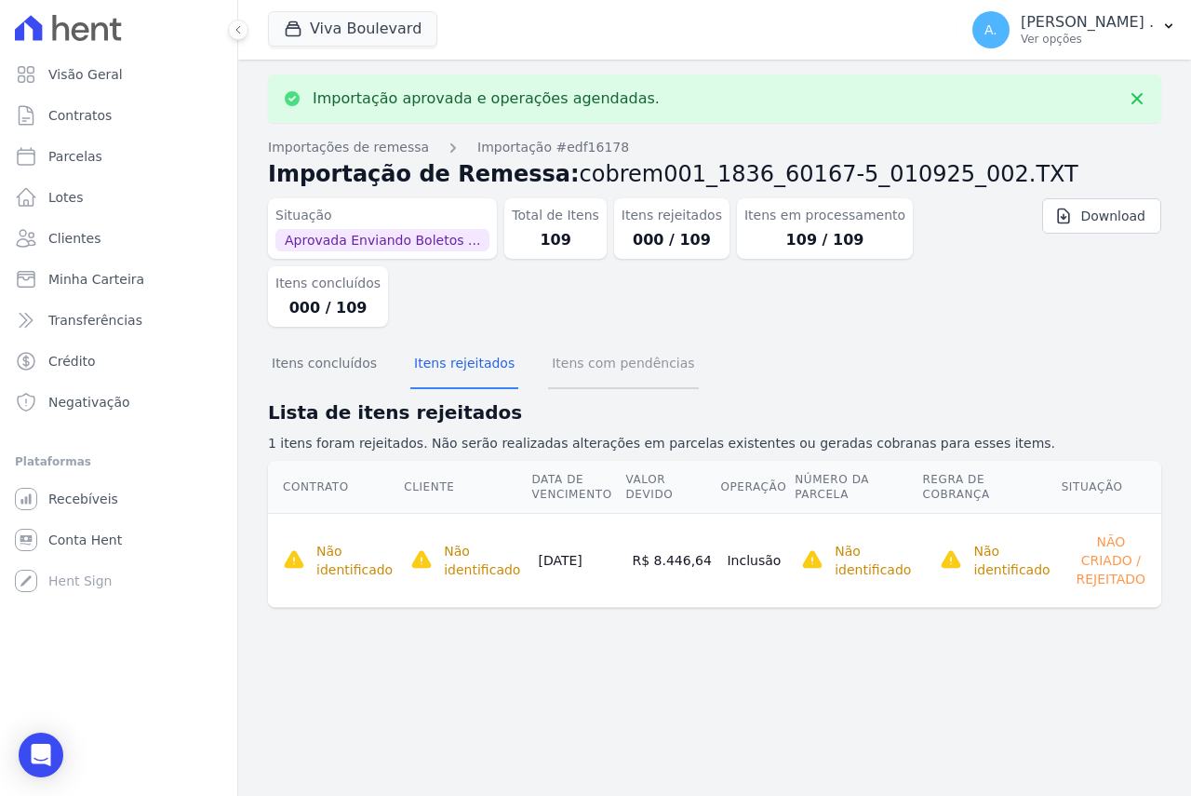
click at [607, 341] on button "Itens com pendências" at bounding box center [623, 365] width 150 height 48
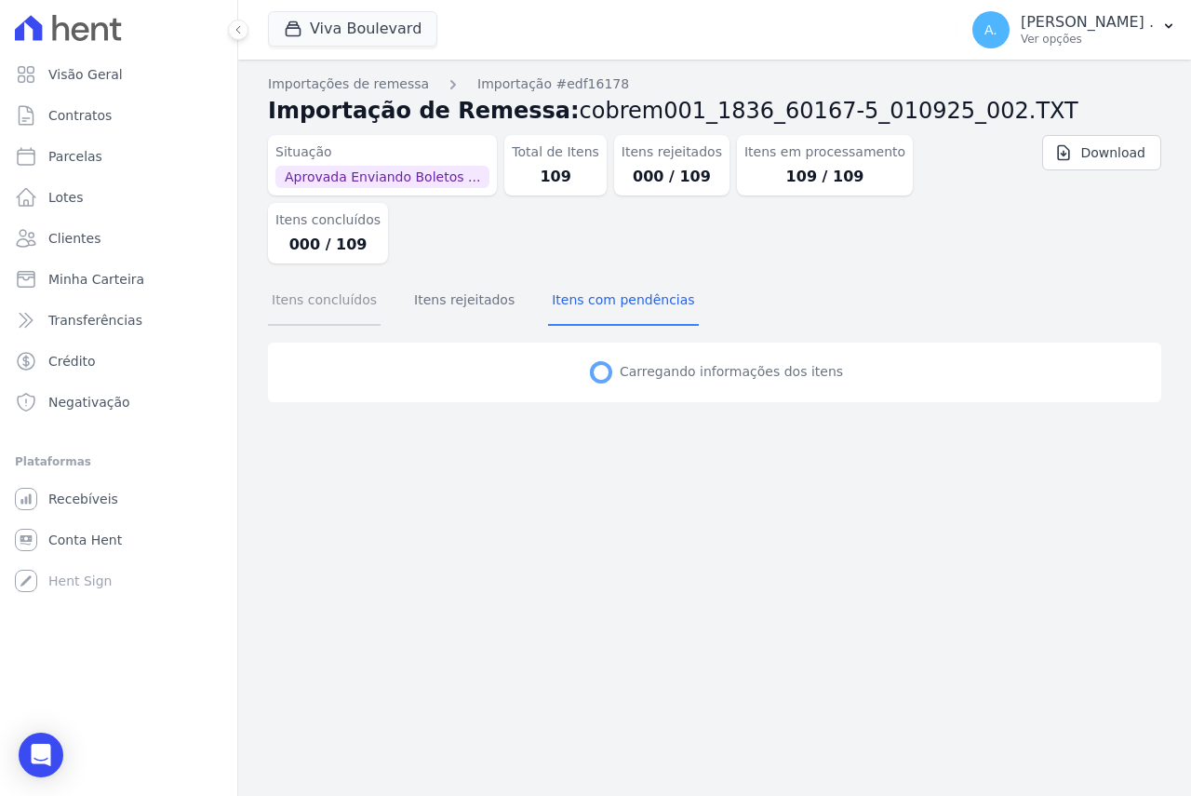
click at [331, 277] on button "Itens concluídos" at bounding box center [324, 301] width 113 height 48
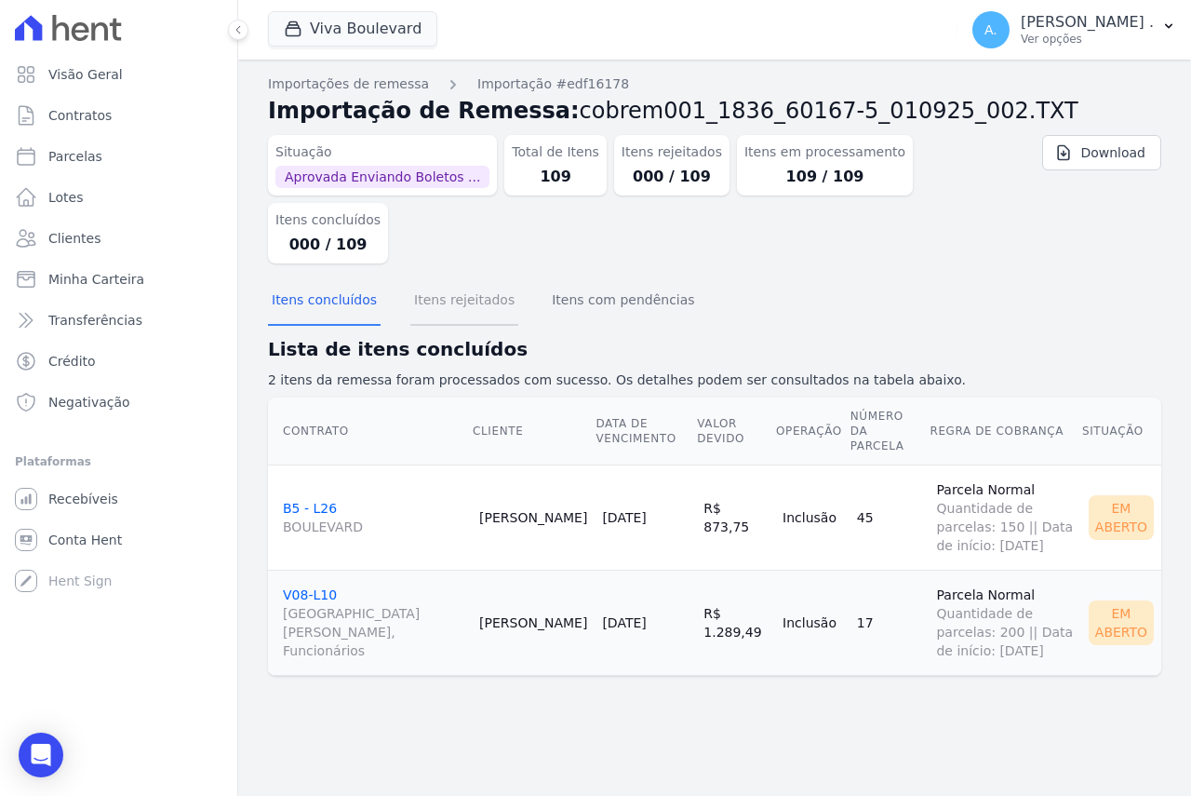
click at [476, 277] on button "Itens rejeitados" at bounding box center [464, 301] width 108 height 48
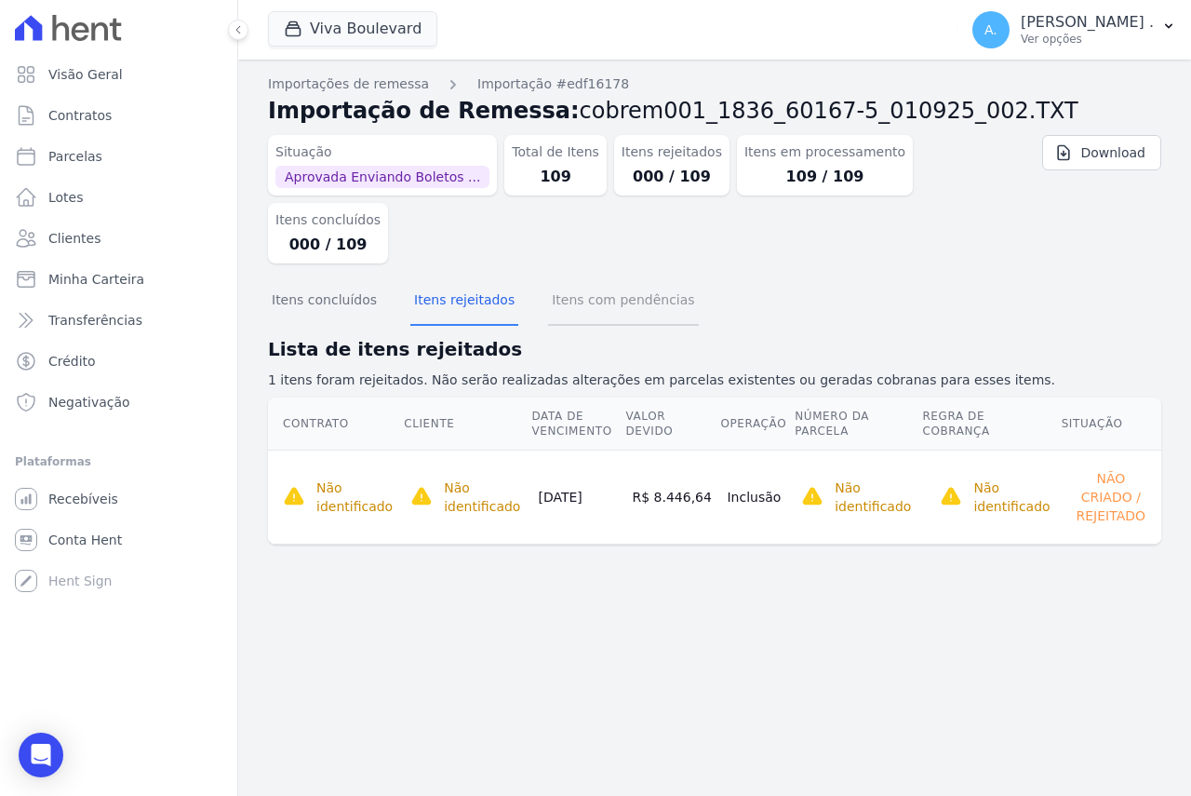
click at [605, 277] on button "Itens com pendências" at bounding box center [623, 301] width 150 height 48
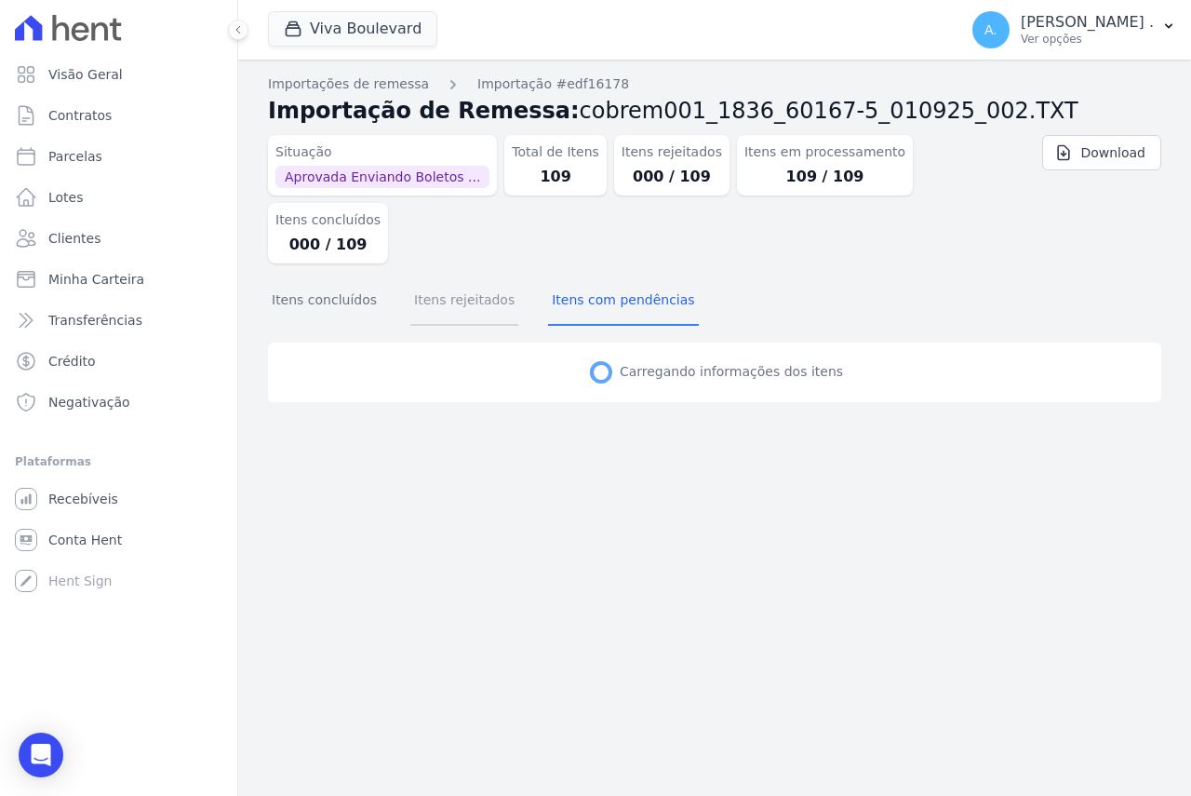
click at [464, 277] on button "Itens rejeitados" at bounding box center [464, 301] width 108 height 48
click at [469, 277] on button "Itens rejeitados" at bounding box center [464, 301] width 108 height 48
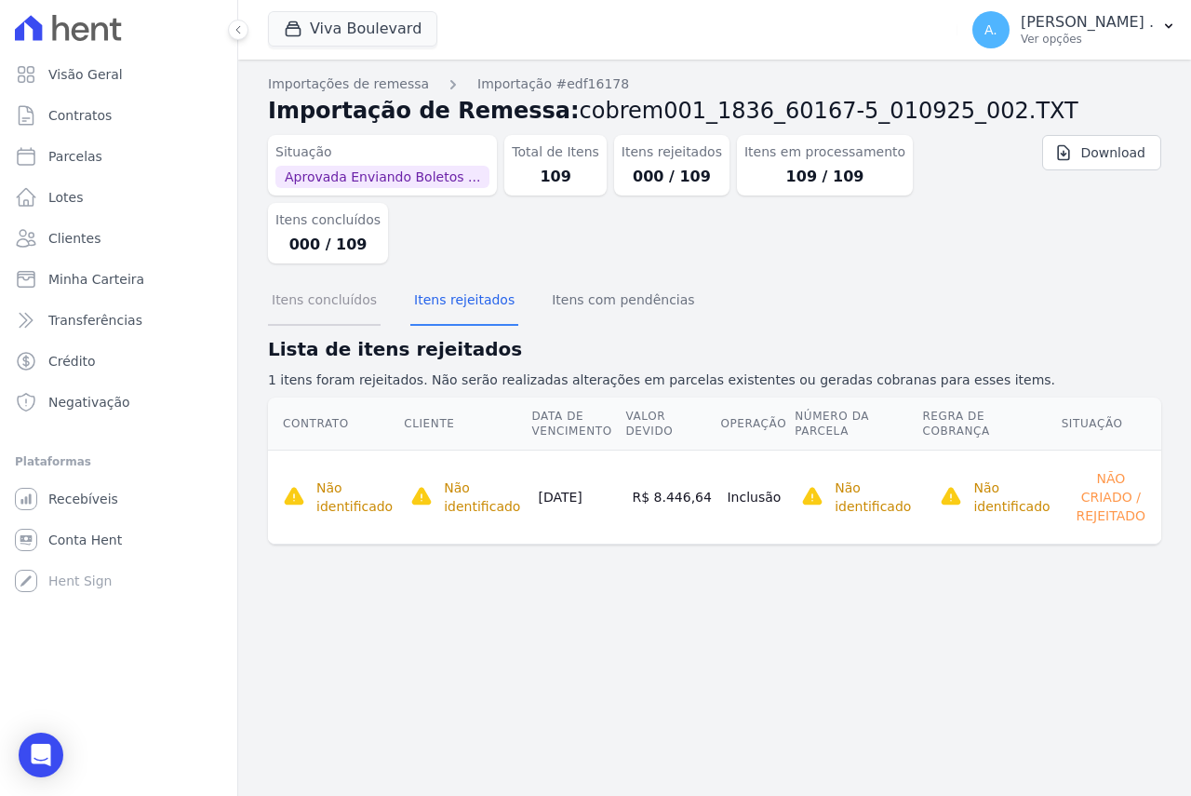
click at [333, 277] on button "Itens concluídos" at bounding box center [324, 301] width 113 height 48
click at [330, 277] on button "Itens concluídos" at bounding box center [324, 301] width 113 height 48
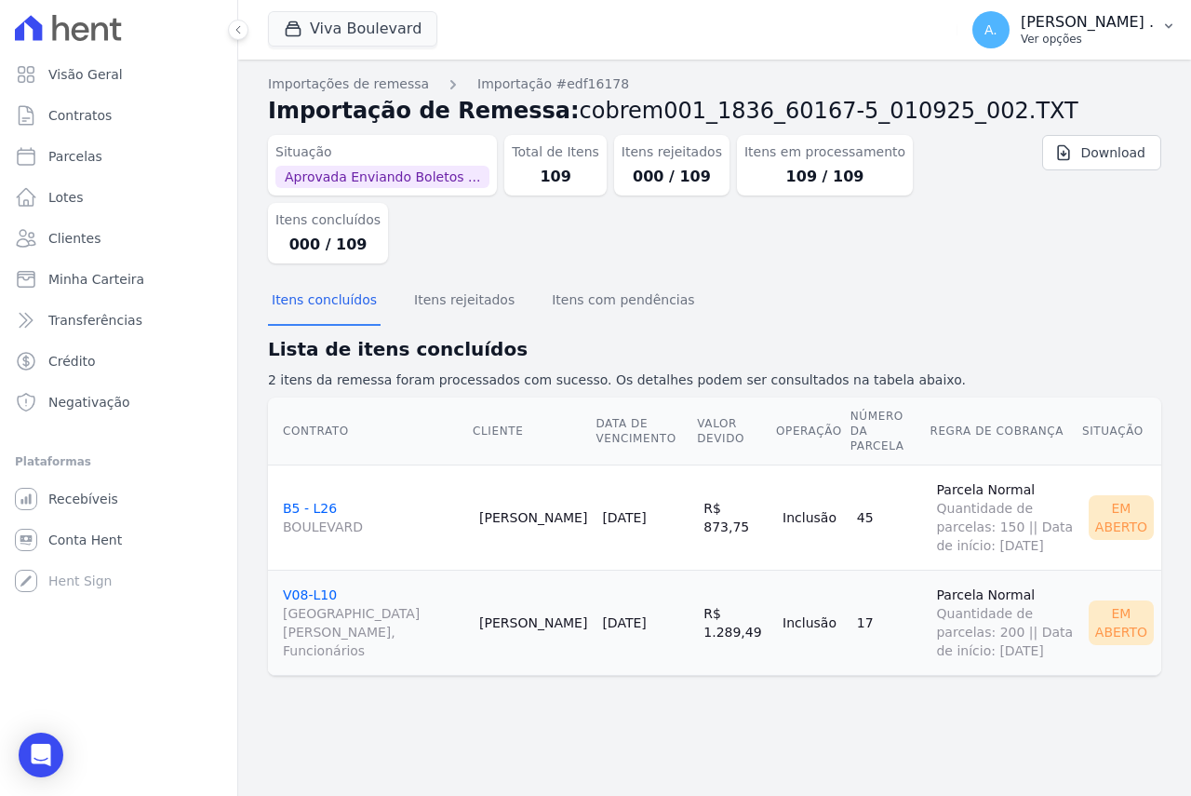
click at [1109, 35] on p "Ver opções" at bounding box center [1087, 39] width 133 height 15
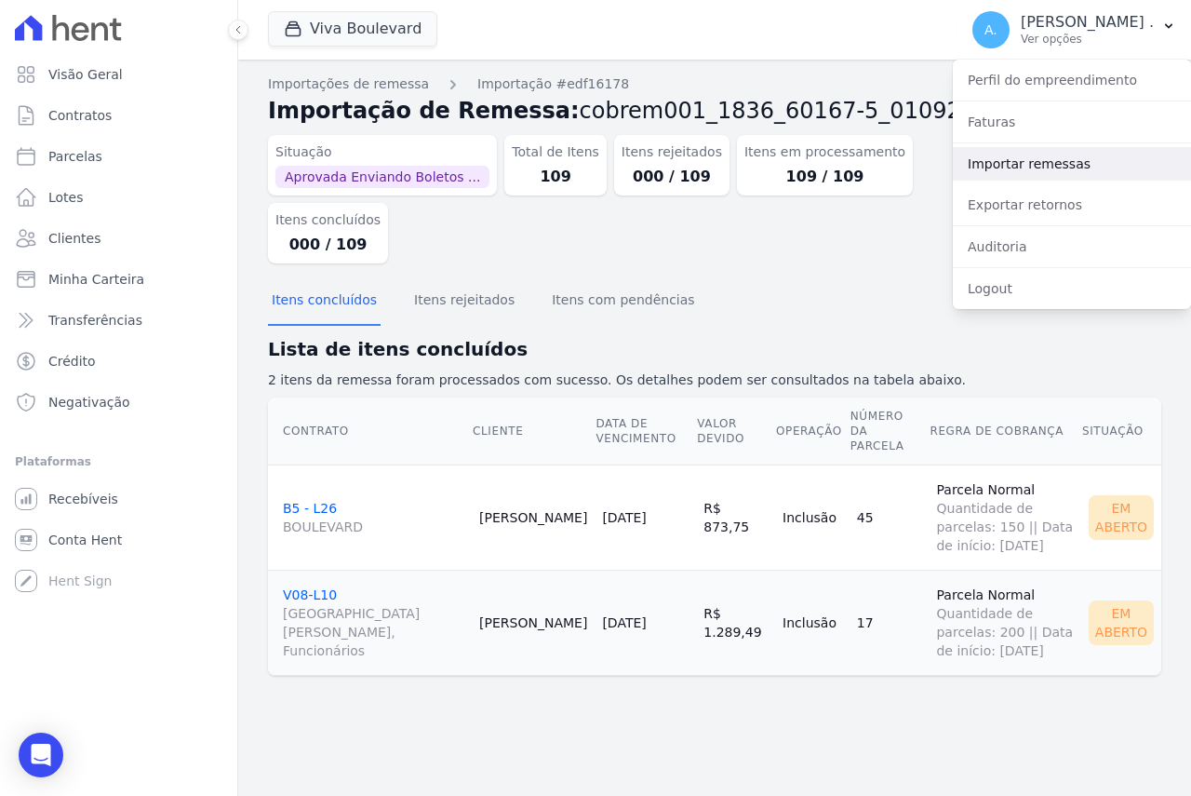
click at [1001, 161] on link "Importar remessas" at bounding box center [1072, 164] width 238 height 34
